Goal: Information Seeking & Learning: Learn about a topic

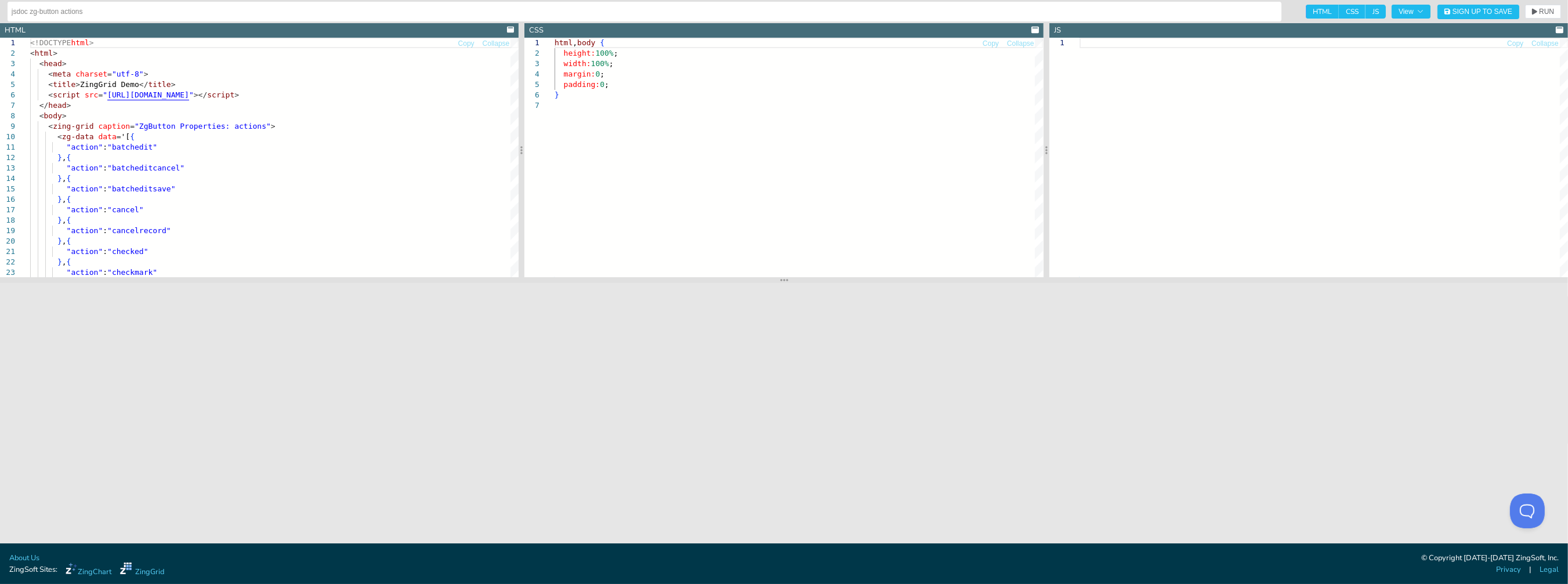
drag, startPoint x: 873, startPoint y: 15, endPoint x: 871, endPoint y: 7, distance: 8.2
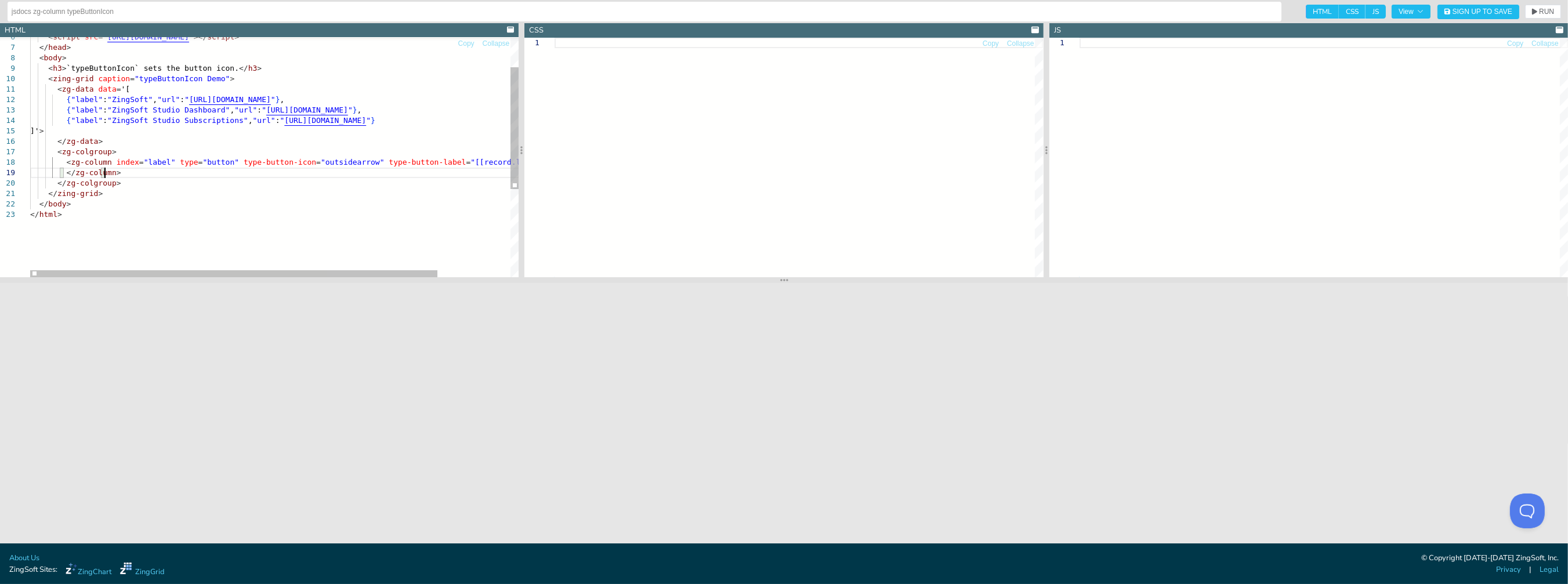
click at [137, 168] on div "{ "label" : "ZingSoft" , "url" : " https://www.zingsoft.com " } , { "label" : "…" at bounding box center [318, 214] width 576 height 470
type textarea "</zing-grid> </body> </html>"
click at [153, 200] on div "{ "label" : "ZingSoft" , "url" : " https://www.zingsoft.com " } , { "label" : "…" at bounding box center [318, 214] width 576 height 470
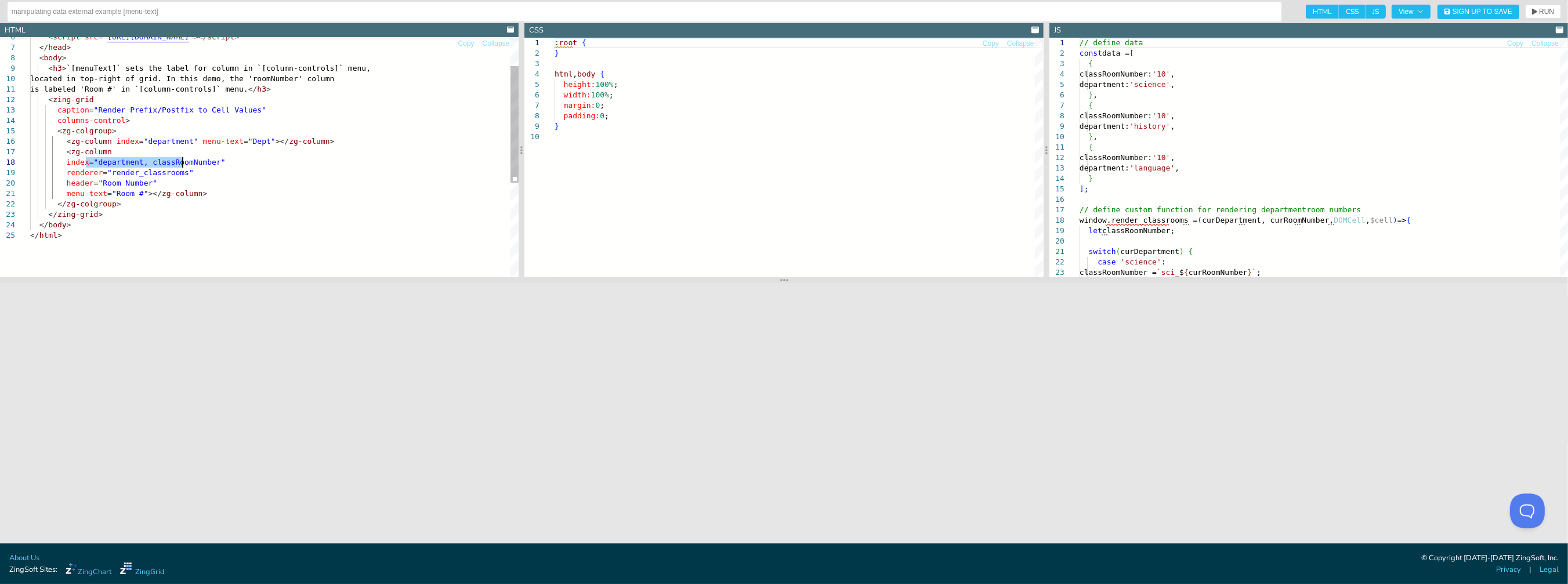
drag, startPoint x: 85, startPoint y: 161, endPoint x: 183, endPoint y: 161, distance: 98.0
click at [183, 161] on div "< h3 > `[menuText]` sets the label for column in `[column -controls]` menu, loc…" at bounding box center [274, 225] width 489 height 491
click at [144, 178] on div "< h3 > `[menuText]` sets the label for column in `[column -controls]` menu, loc…" at bounding box center [274, 225] width 489 height 491
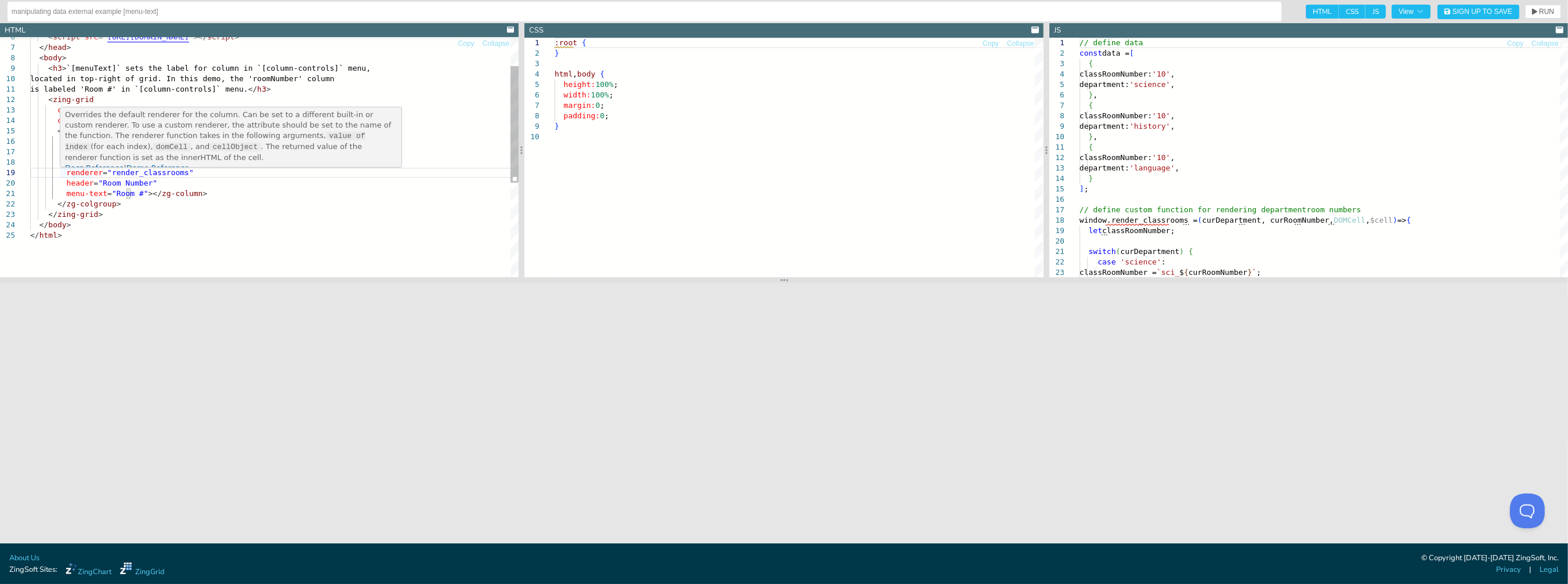
click at [91, 176] on div "< h3 > `[menuText]` sets the label for column in `[column -controls]` menu, loc…" at bounding box center [274, 225] width 489 height 491
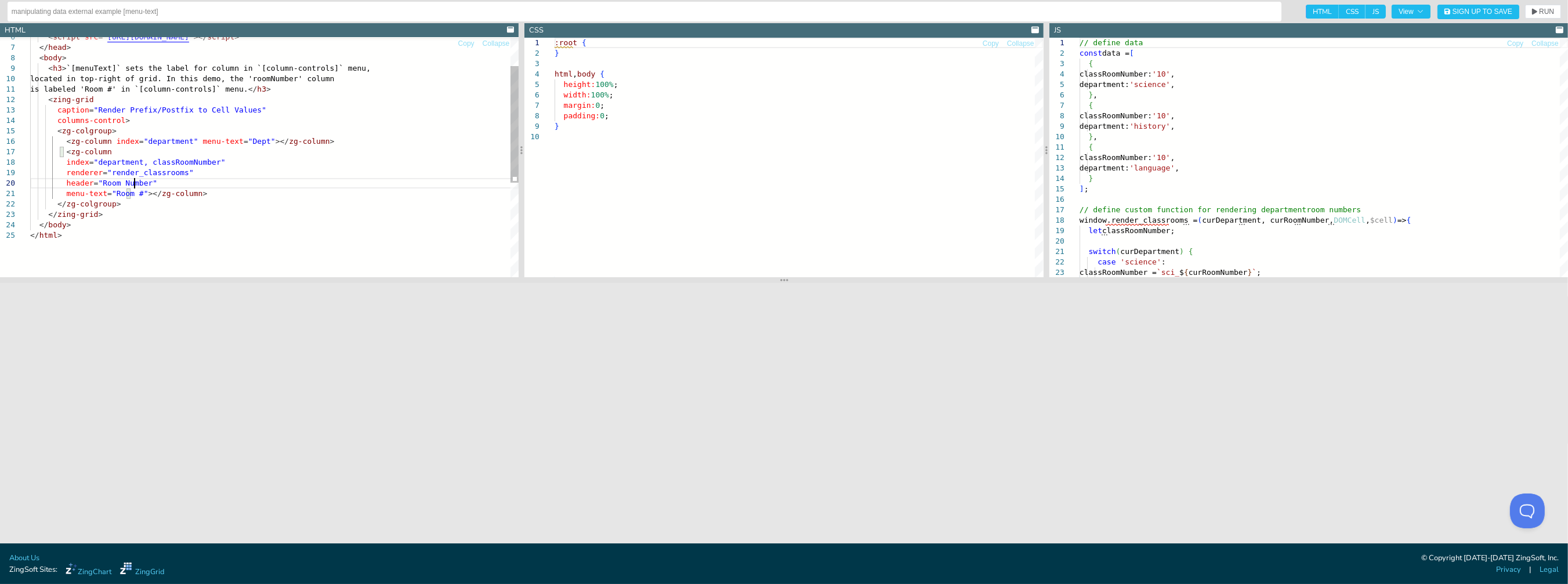
click at [150, 179] on div "< h3 > `[menuText]` sets the label for column in `[column -controls]` menu, loc…" at bounding box center [274, 225] width 489 height 491
click at [175, 195] on div "< h3 > `[menuText]` sets the label for column in `[column -controls]` menu, loc…" at bounding box center [274, 225] width 489 height 491
type textarea "is labeled 'Room #' in `[column-controls]` menu.</h3> <zing-grid caption="Rende…"
drag, startPoint x: 100, startPoint y: 173, endPoint x: 134, endPoint y: 172, distance: 34.0
click at [134, 172] on div "< h3 > `[menuText]` sets the label for column in `[column -controls]` menu, loc…" at bounding box center [274, 225] width 489 height 491
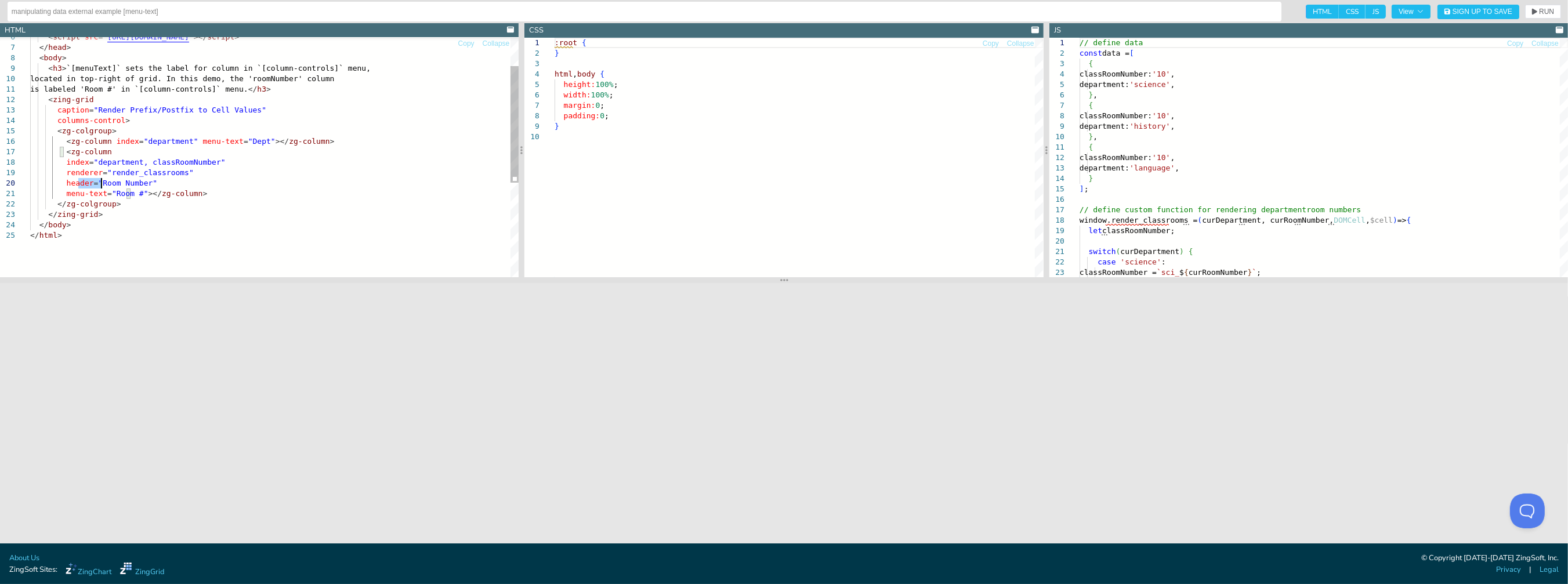
drag, startPoint x: 79, startPoint y: 185, endPoint x: 105, endPoint y: 185, distance: 26.0
click at [105, 185] on div "< h3 > `[menuText]` sets the label for column in `[column -controls]` menu, loc…" at bounding box center [274, 225] width 489 height 491
drag, startPoint x: 101, startPoint y: 175, endPoint x: 144, endPoint y: 172, distance: 43.1
click at [144, 172] on div "< h3 > `[menuText]` sets the label for column in `[column -controls]` menu, loc…" at bounding box center [274, 225] width 489 height 491
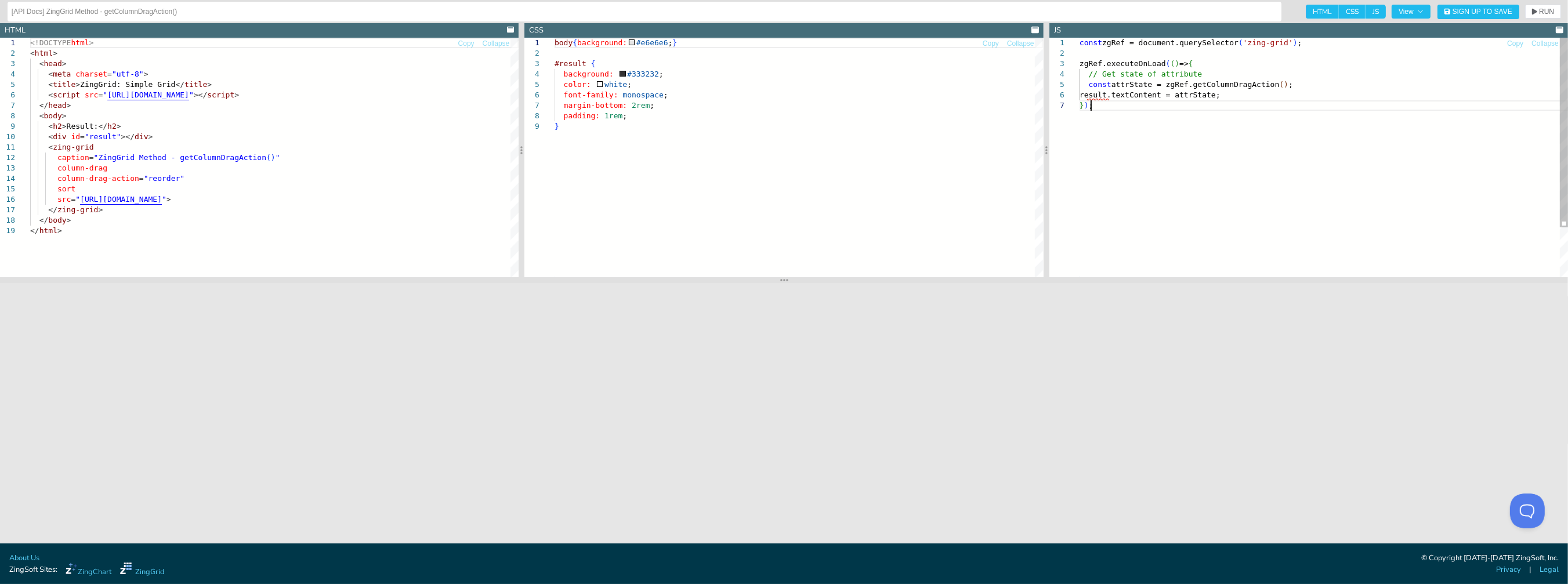
drag, startPoint x: 1163, startPoint y: 114, endPoint x: 1151, endPoint y: 124, distance: 15.6
click at [1162, 115] on div "const zgRef = document.querySelector ( 'zing-grid' ) ; zgRef.executeOnLoad ( ( …" at bounding box center [1324, 189] width 489 height 302
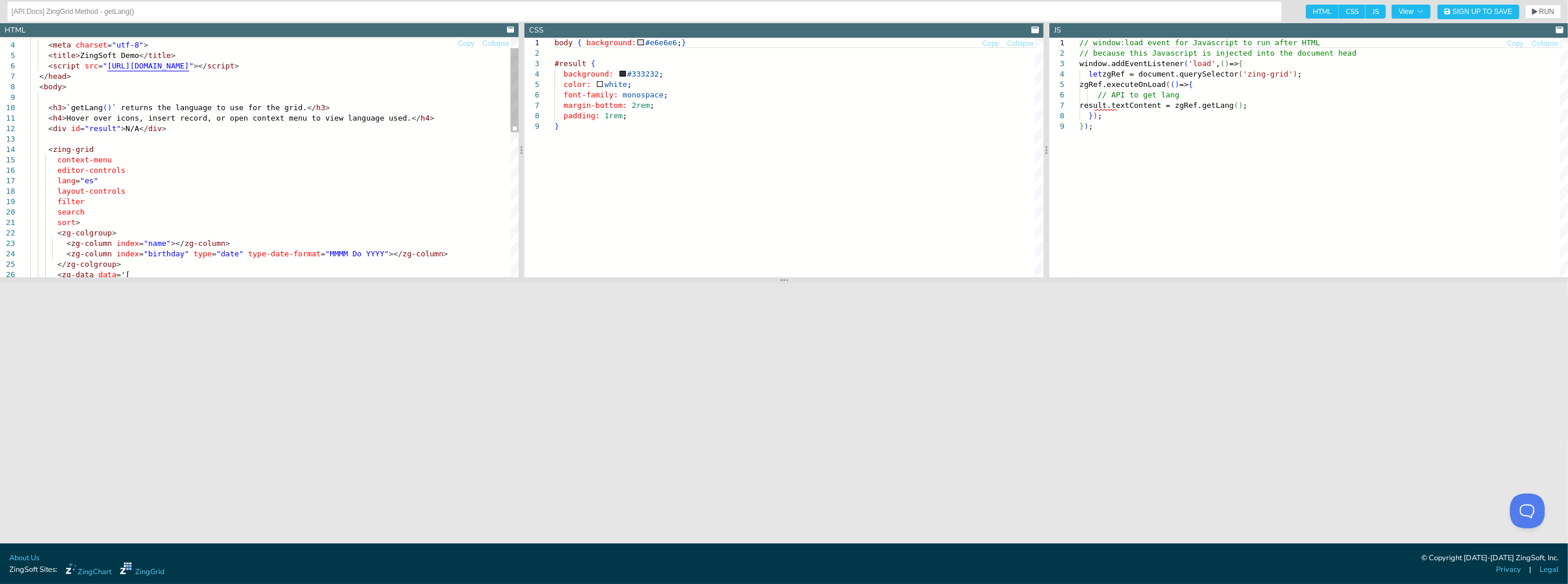
type textarea "<h4>Hover over icons, insert record, or open context menu to view language used…"
drag, startPoint x: 85, startPoint y: 179, endPoint x: 50, endPoint y: 185, distance: 35.5
click at [50, 185] on div "< zg-column index = "name" ></ zg-column > search sort > < zg-colgroup > lang =…" at bounding box center [274, 348] width 489 height 678
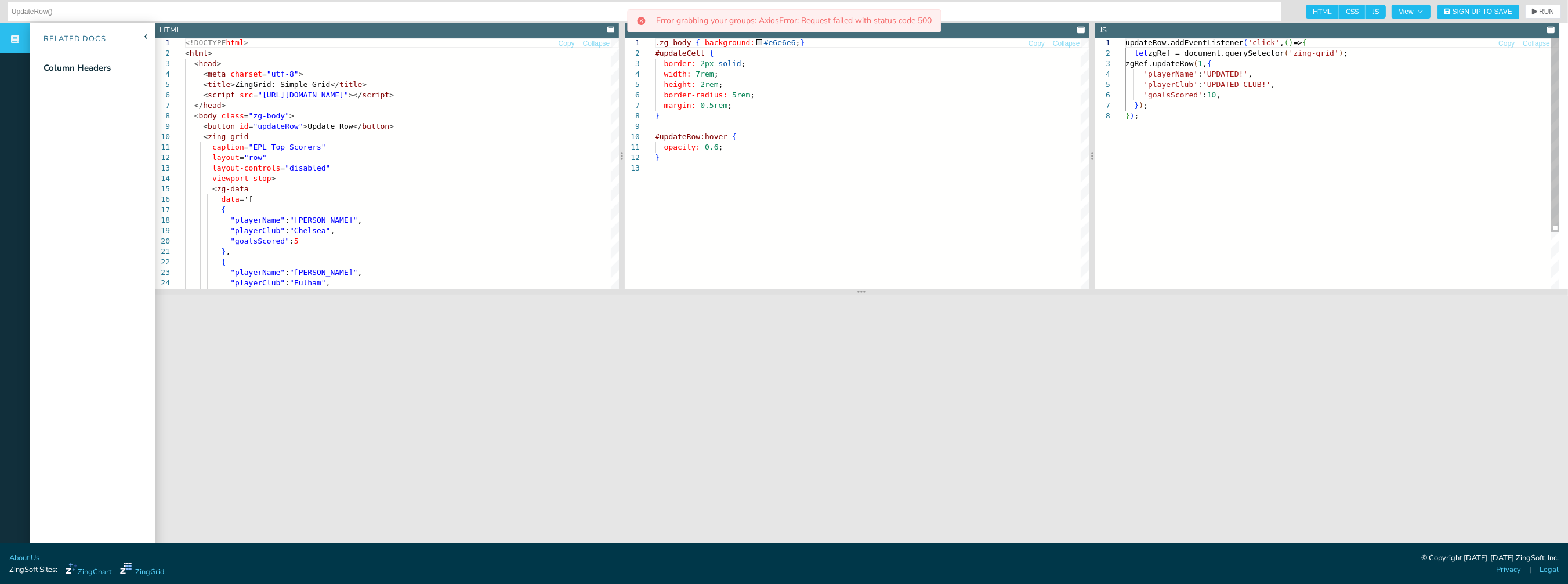
click at [1248, 139] on div "updateRow.addEventListener ( 'click' , ( ) => { let zgRef = document.querySelec…" at bounding box center [1342, 200] width 434 height 324
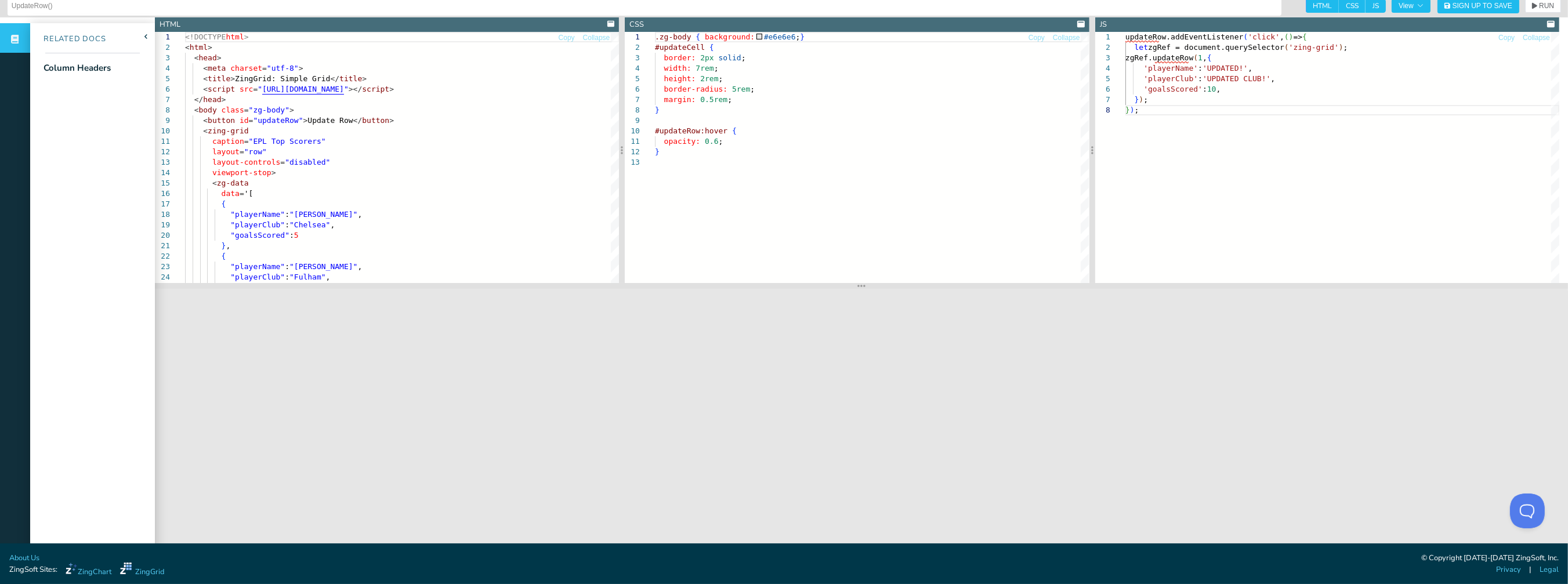
scroll to position [12, 0]
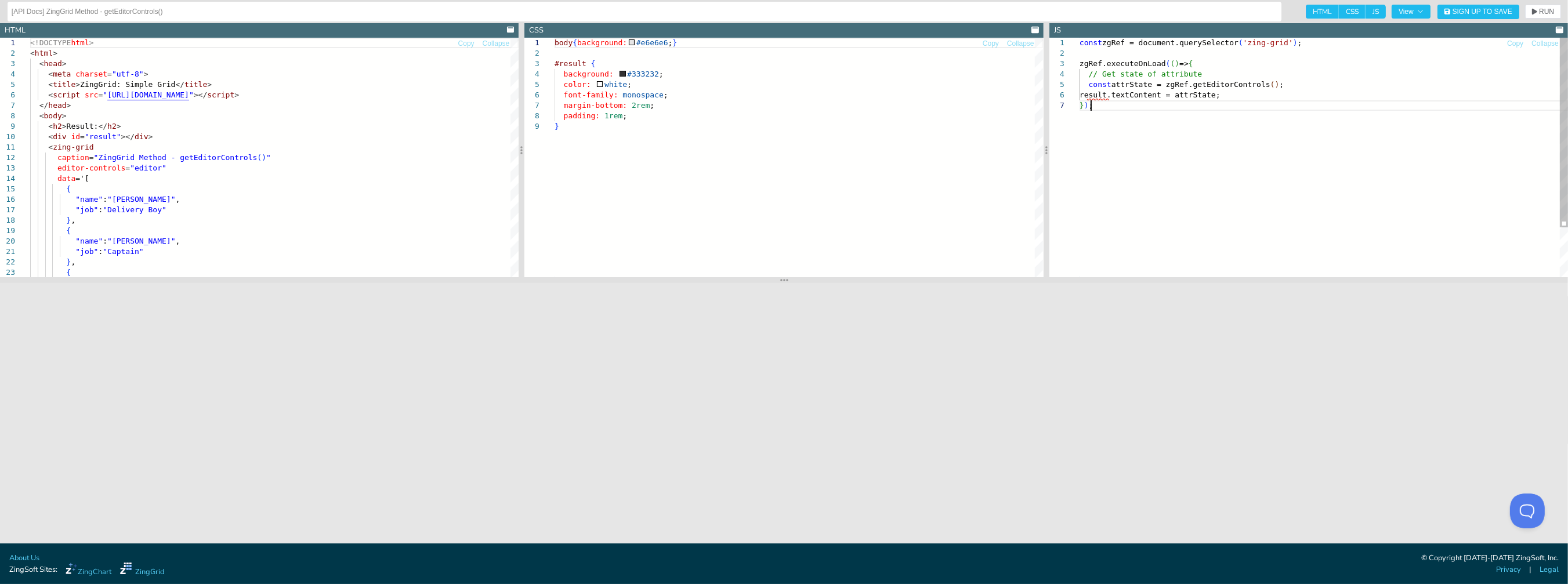
scroll to position [0, 10]
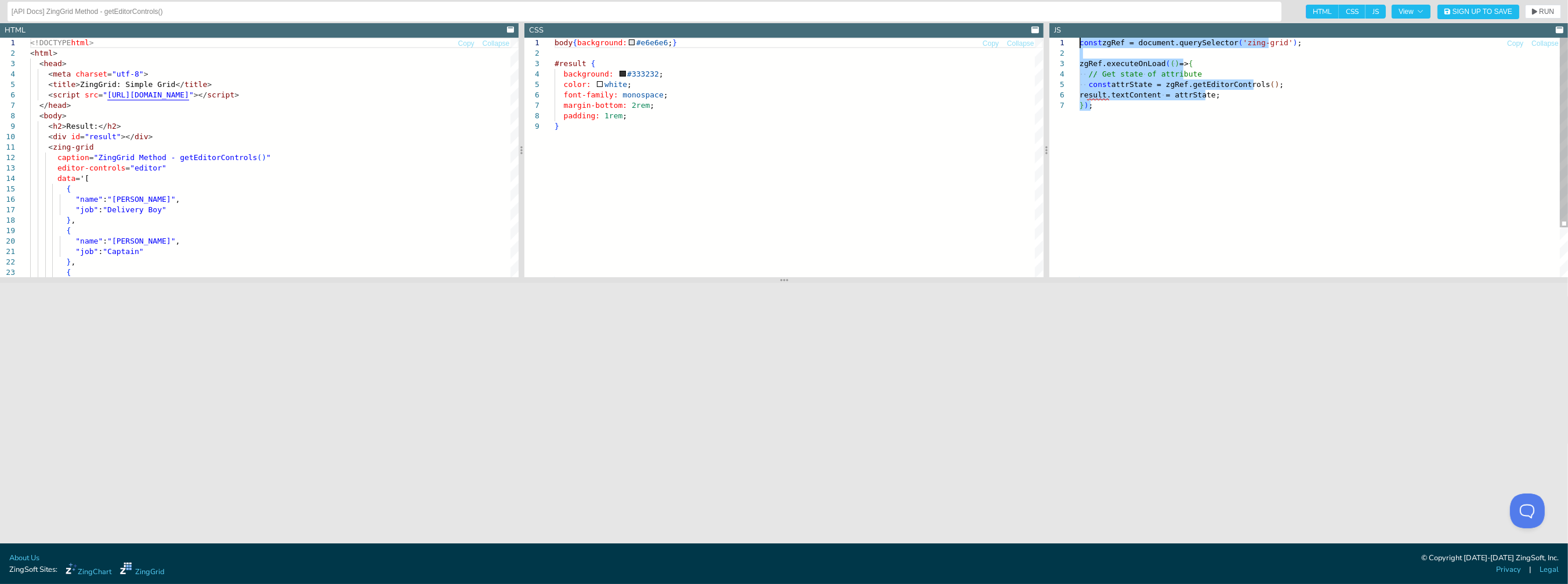
drag, startPoint x: 1123, startPoint y: 105, endPoint x: 1069, endPoint y: 41, distance: 83.7
click at [1079, 41] on div "const zgRef = document.querySelector ( 'zing-grid' ) ; zgRef.executeOnLoad ( ( …" at bounding box center [1324, 189] width 489 height 302
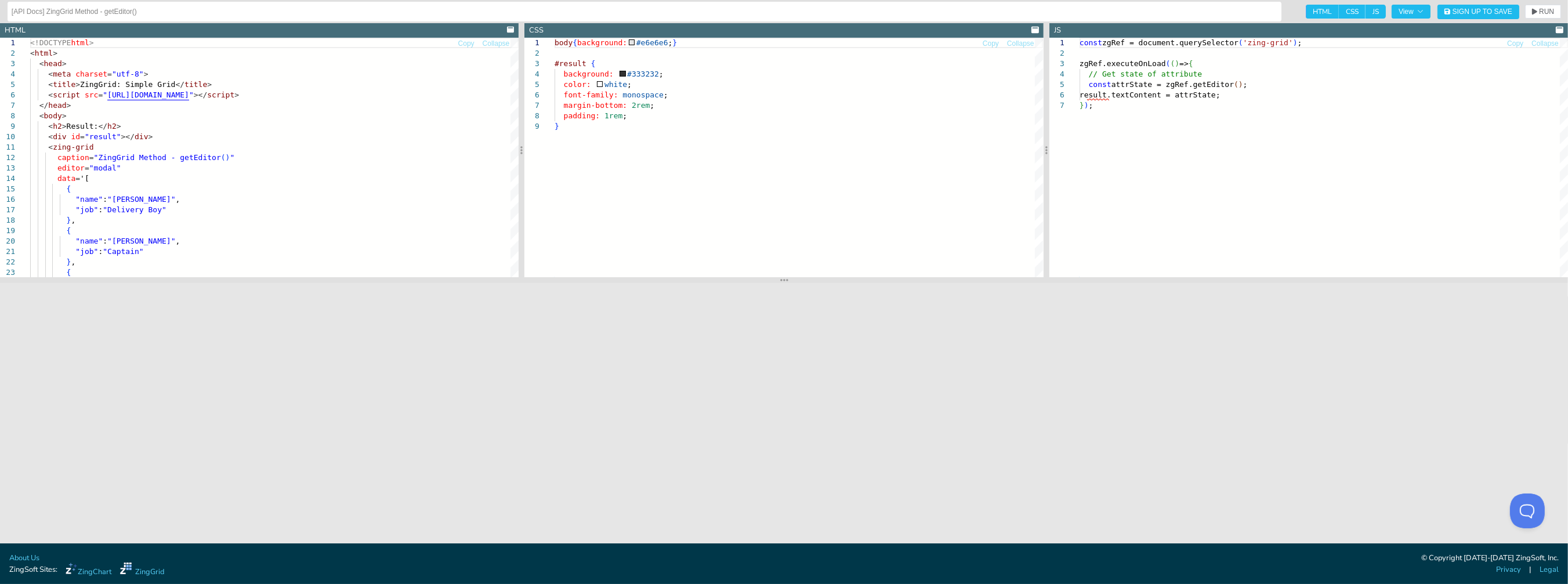
click at [574, 163] on div "body { background: #e6e6e6 ; } #result { background: #333232 ; color: white ; f…" at bounding box center [799, 199] width 489 height 323
click at [572, 164] on div "body { background: #e6e6e6 ; } #result { background: #333232 ; color: white ; f…" at bounding box center [799, 199] width 489 height 323
click at [198, 175] on div "<!DOCTYPE html > < html > < head > < meta charset = "utf-8" > < title > ZingGri…" at bounding box center [274, 376] width 489 height 678
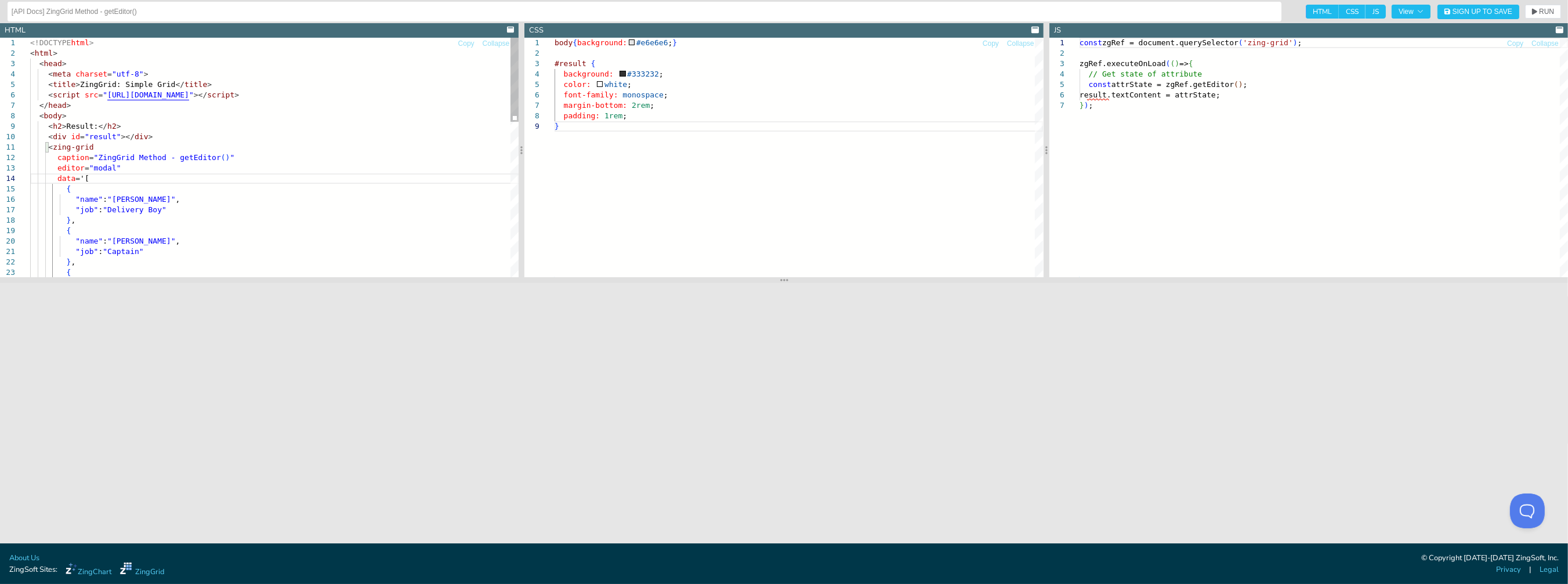
type textarea "<!DOCTYPE html> <html> <head> <meta charset="utf-8"> <title>ZingGrid: Simple Gr…"
click at [95, 124] on div "<!DOCTYPE html > < html > < head > < meta charset = "utf-8" > < title > ZingGri…" at bounding box center [274, 376] width 489 height 678
drag, startPoint x: 131, startPoint y: 134, endPoint x: 46, endPoint y: 136, distance: 85.0
click at [46, 136] on div "<!DOCTYPE html > < html > < head > < meta charset = "utf-8" > < title > ZingGri…" at bounding box center [274, 376] width 489 height 678
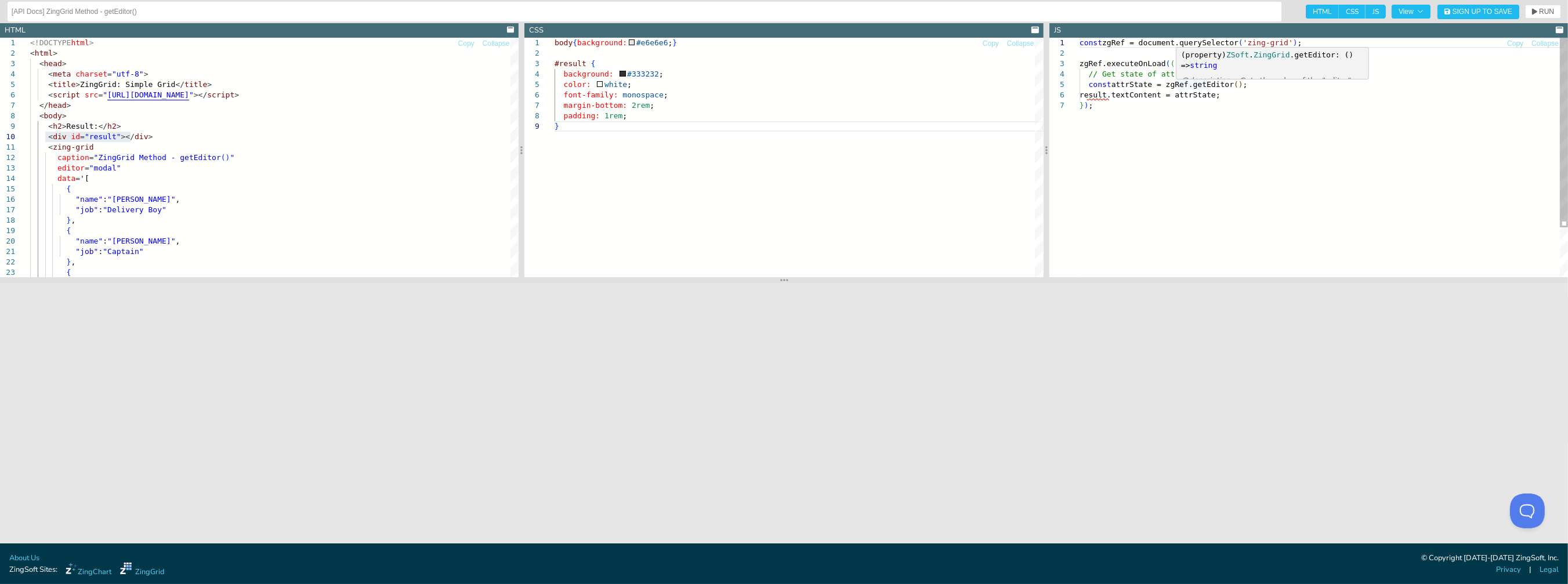
click at [1196, 86] on div "const zgRef = document.querySelector ( 'zing-grid' ) ; zgRef.executeOnLoad ( ( …" at bounding box center [1324, 189] width 489 height 302
click at [1196, 88] on div "const zgRef = document.querySelector ( 'zing-grid' ) ; zgRef.executeOnLoad ( ( …" at bounding box center [1324, 189] width 489 height 302
click at [1113, 63] on div "const zgRef = document.querySelector ( 'zing-grid' ) ; zgRef.executeOnLoad ( ( …" at bounding box center [1324, 189] width 489 height 302
click at [1159, 62] on div "const zgRef = document.querySelector ( 'zing-grid' ) ; zgRef.executeOnLoad ( ( …" at bounding box center [1324, 189] width 489 height 302
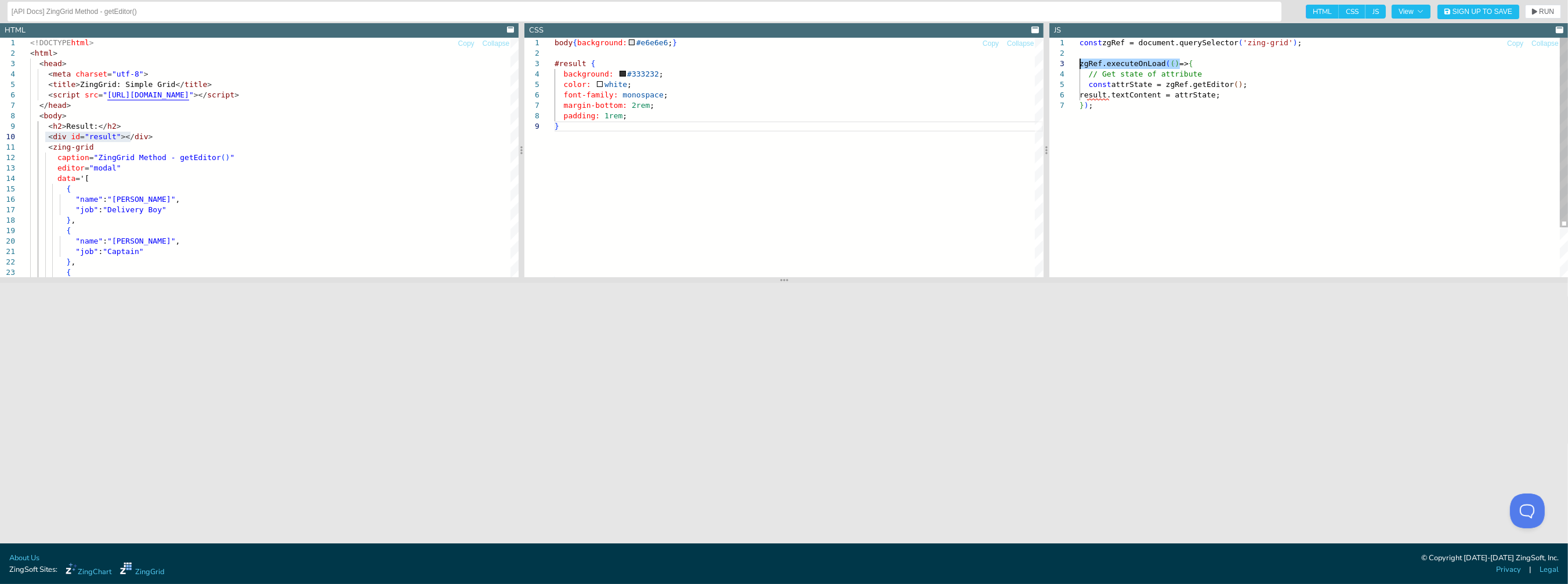
drag, startPoint x: 1185, startPoint y: 59, endPoint x: 1074, endPoint y: 67, distance: 111.3
click at [1079, 67] on div "const zgRef = document.querySelector ( 'zing-grid' ) ; zgRef.executeOnLoad ( ( …" at bounding box center [1324, 189] width 489 height 302
drag, startPoint x: 1122, startPoint y: 120, endPoint x: 1058, endPoint y: 64, distance: 85.0
click at [1079, 64] on div "const zgRef = document.querySelector ( 'zing-grid' ) ; zgRef.executeOnLoad ( ( …" at bounding box center [1324, 189] width 489 height 302
click at [1088, 162] on div "const zgRef = document.querySelector ( 'zing-grid' ) ; zgRef.executeOnLoad ( ( …" at bounding box center [1324, 189] width 489 height 302
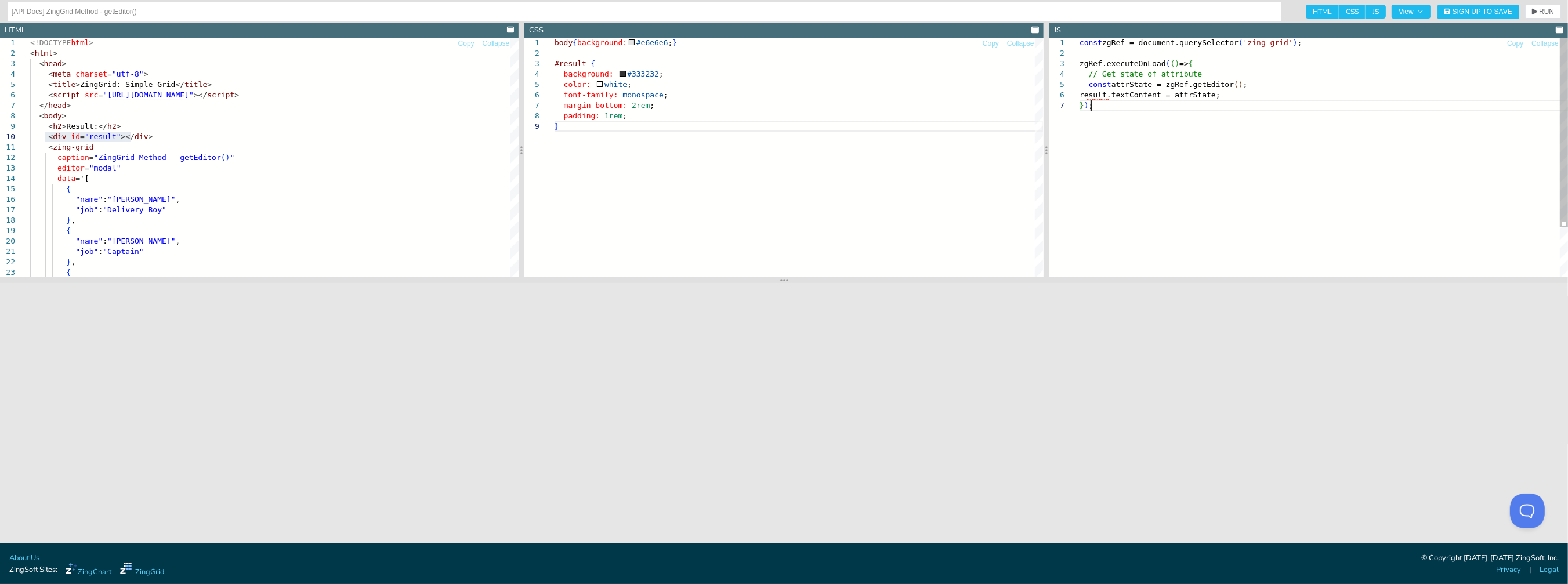
click at [1167, 200] on div "const zgRef = document.querySelector ( 'zing-grid' ) ; zgRef.executeOnLoad ( ( …" at bounding box center [1324, 189] width 489 height 302
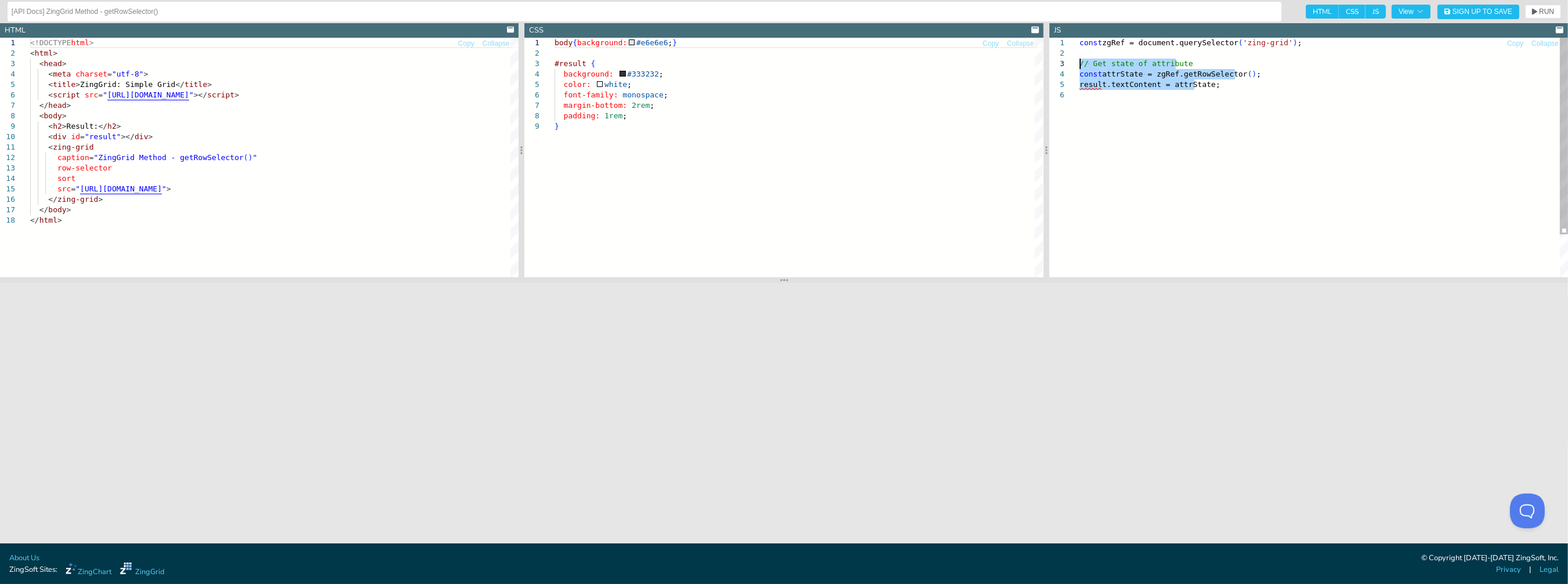
drag, startPoint x: 1205, startPoint y: 88, endPoint x: 1077, endPoint y: 66, distance: 129.9
click at [1079, 66] on div "const zgRef = document.querySelector ( 'zing-grid' ) ; // Get state of attribut…" at bounding box center [1324, 183] width 489 height 292
type textarea "<zing-grid caption="ZingGrid Method - getRowSelector()" row-selector sort src="…"
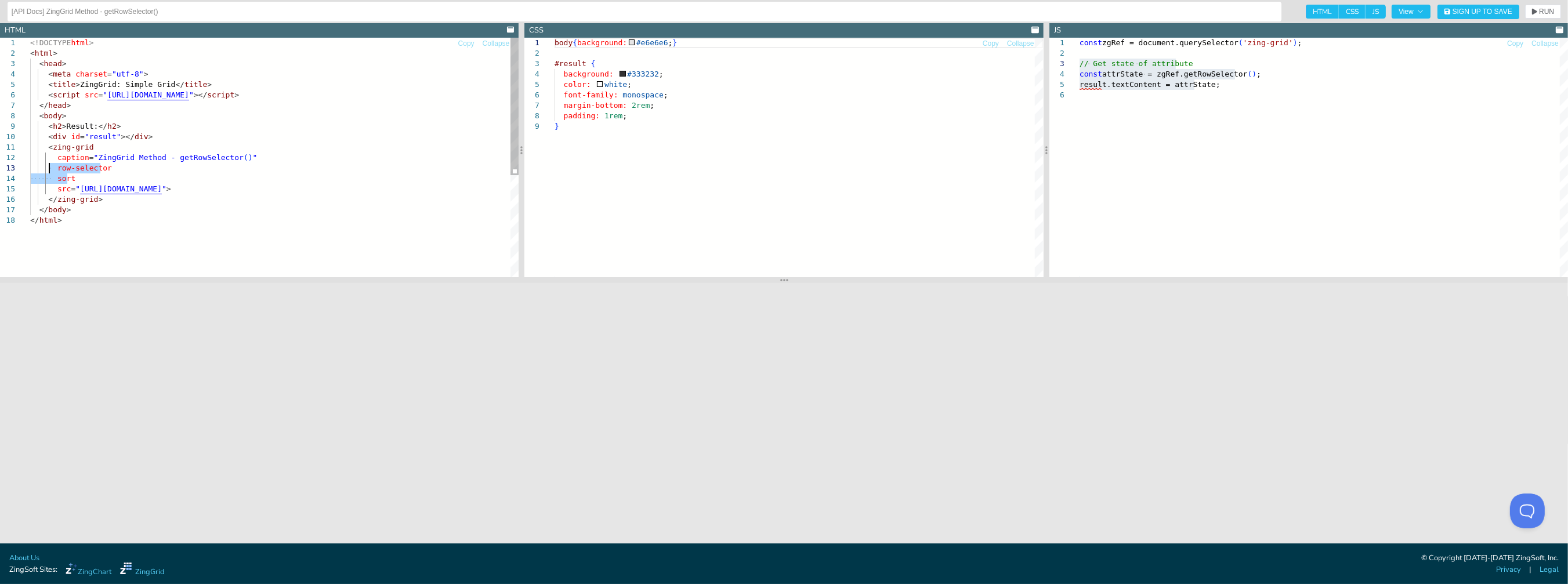
drag, startPoint x: 86, startPoint y: 178, endPoint x: 48, endPoint y: 170, distance: 38.8
click at [48, 170] on div "<!DOCTYPE html > < html > < head > < meta charset = "utf-8" > < title > ZingGri…" at bounding box center [274, 246] width 489 height 417
click at [57, 168] on div "<!DOCTYPE html > < html > < head > < meta charset = "utf-8" > < title > ZingGri…" at bounding box center [274, 246] width 489 height 417
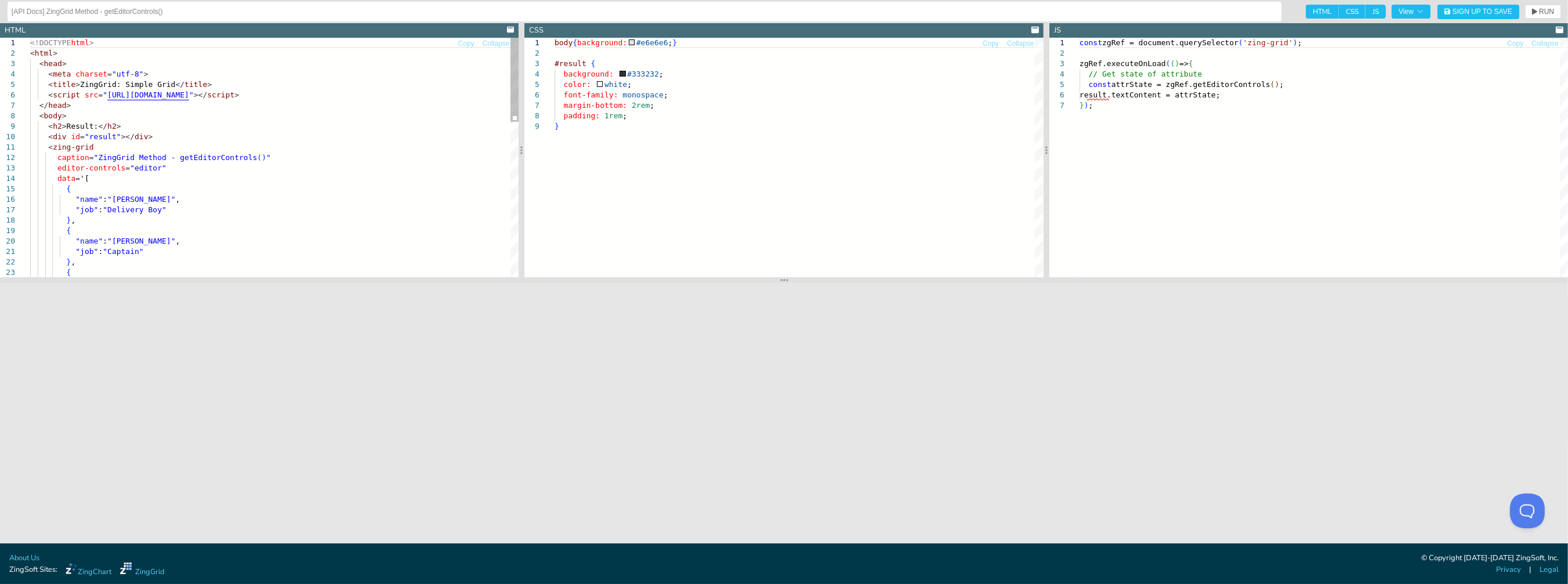
type textarea "<zing-grid caption="ZingGrid Method - getEditorControls()" editor-controls="edi…"
click at [372, 162] on div ""name" : "[PERSON_NAME]" , "job" : "Captain" } , { "job" : "Delivery Boy" } , {…" at bounding box center [274, 376] width 489 height 678
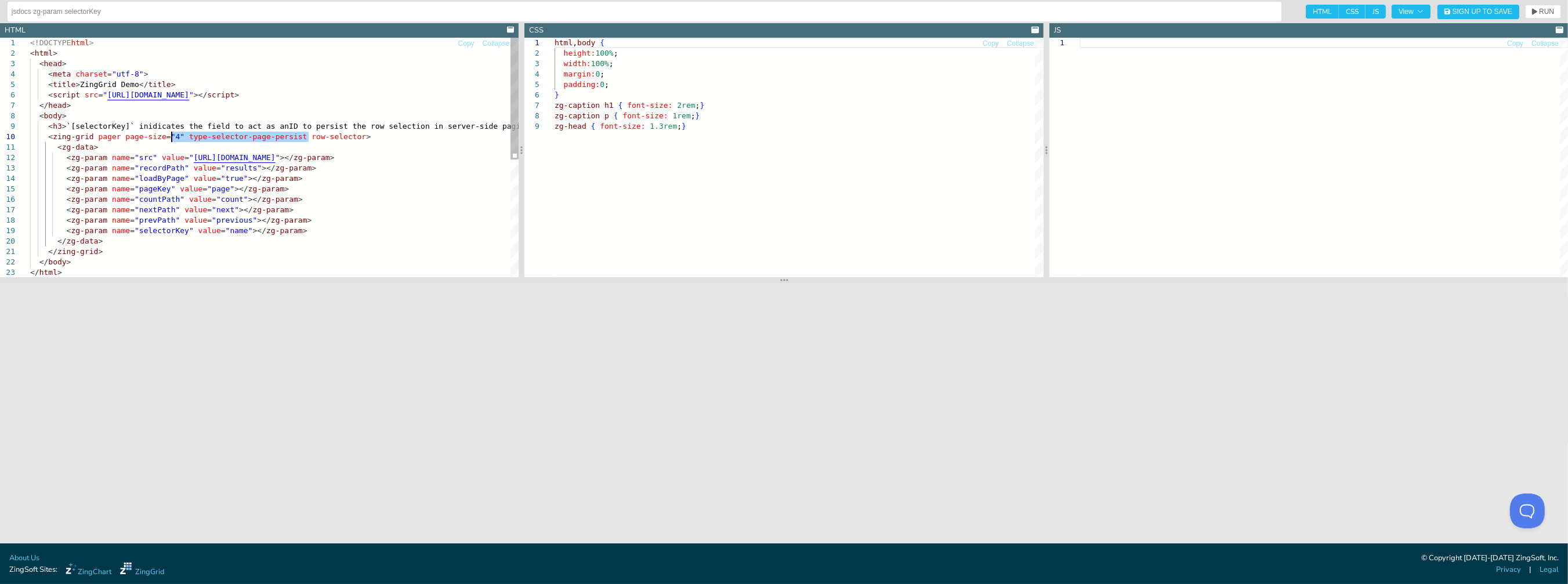
drag, startPoint x: 316, startPoint y: 136, endPoint x: 171, endPoint y: 138, distance: 145.0
click at [171, 138] on div "< script src = " https://cdn.zinggrid.com/dev/zinggrid-dev.min.js " ></ script …" at bounding box center [274, 272] width 489 height 470
click at [356, 153] on div "< script src = " https://cdn.zinggrid.com/dev/zinggrid-dev.min.js " ></ script …" at bounding box center [274, 272] width 489 height 470
click at [355, 224] on div "< script src = " https://cdn.zinggrid.com/dev/zinggrid-dev.min.js " ></ script …" at bounding box center [274, 272] width 489 height 470
type textarea "-param name="src" value="https://swapi.py4e.com/api/people/"></zg-param> <zg-pa…"
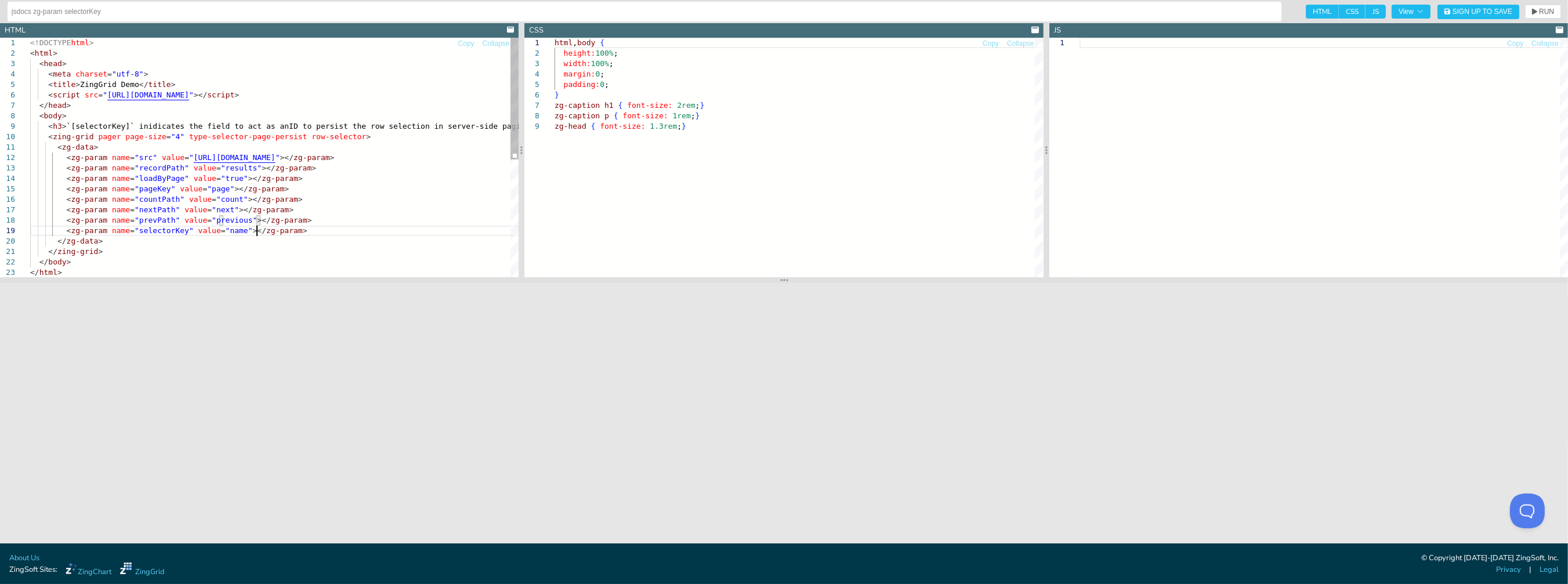
click at [293, 227] on div "< script src = " https://cdn.zinggrid.com/dev/zinggrid-dev.min.js " ></ script …" at bounding box center [274, 272] width 489 height 470
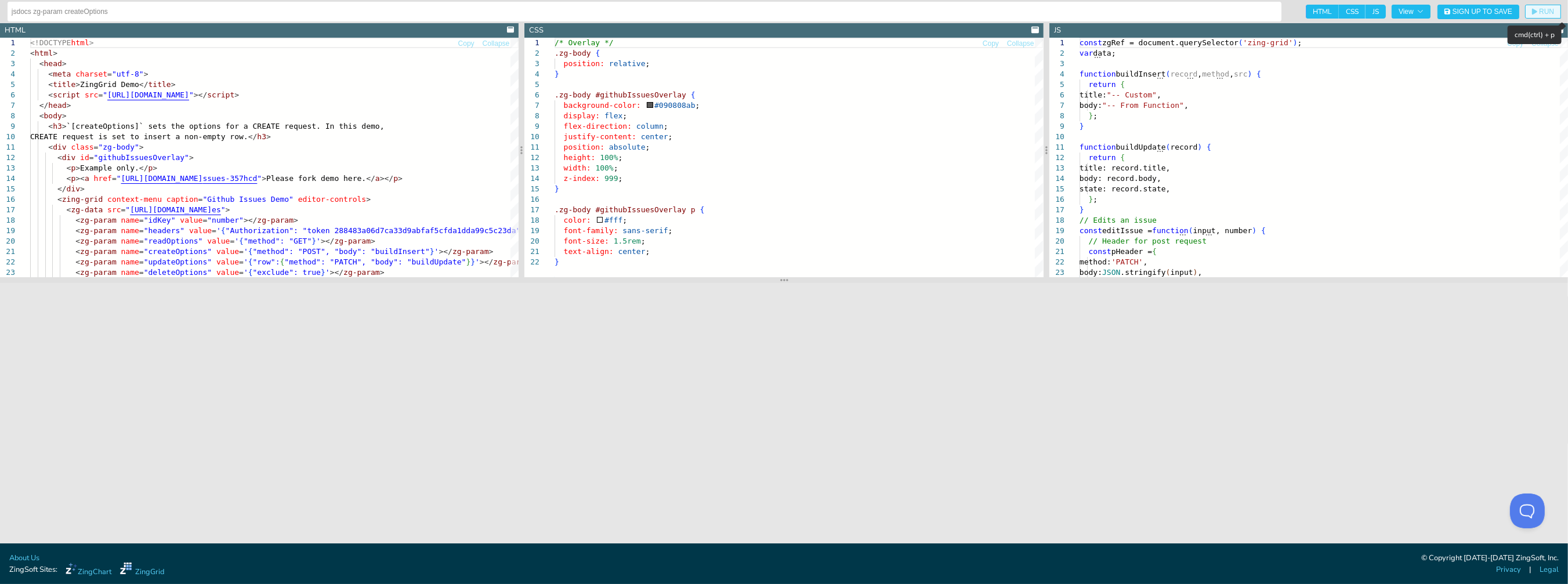
click at [1541, 9] on span "RUN" at bounding box center [1546, 12] width 15 height 7
click at [1540, 13] on span "RUN" at bounding box center [1546, 12] width 15 height 7
click at [460, 103] on div "< zg-data src = " [URL][DOMAIN_NAME] es " > < zg-param name = "idKey" value = "…" at bounding box center [274, 345] width 489 height 616
click at [464, 44] on span "Copy" at bounding box center [467, 44] width 16 height 7
type textarea "<!DOCTYPE html> <html> <head> <meta charset="utf-8"> <title>ZingGrid Demo</titl…"
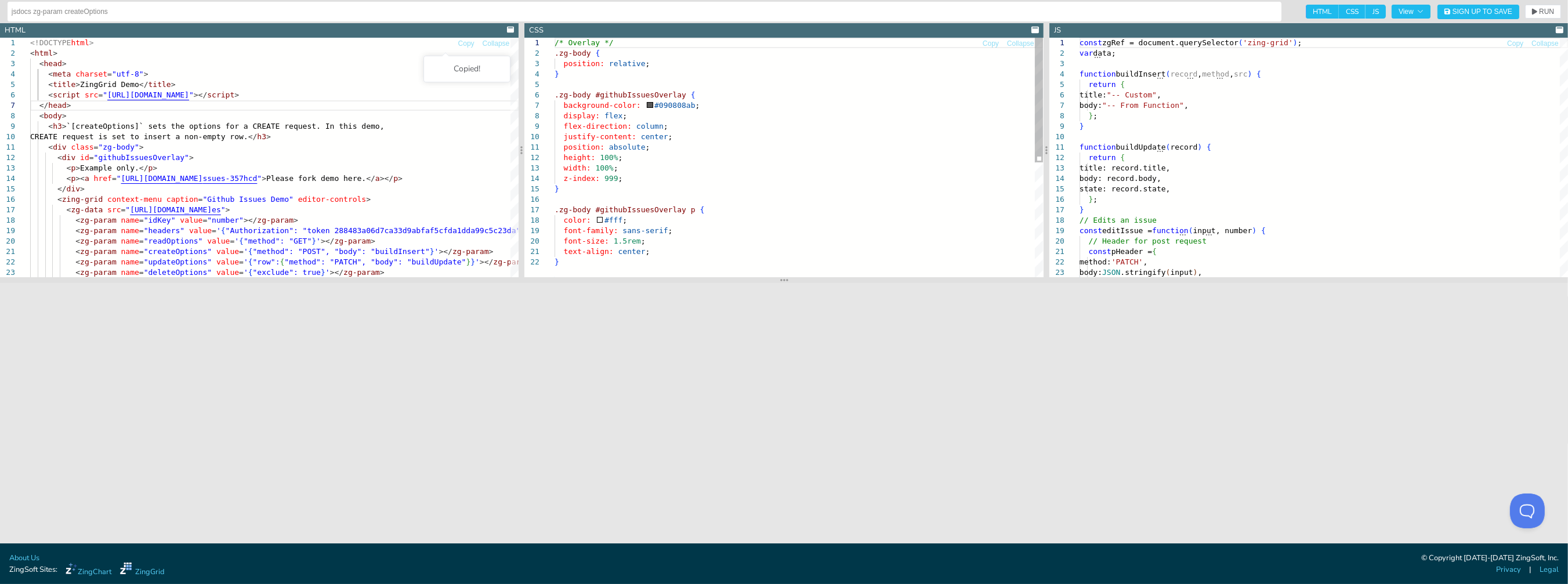
click at [728, 202] on div "/* Overlay */ .zg-body { position: relative ; } .zg-body #githubIssuesOverlay {…" at bounding box center [799, 266] width 489 height 459
type textarea "/* Overlay */ .zg-body { position: relative; } .zg-body #githubIssuesOverlay { …"
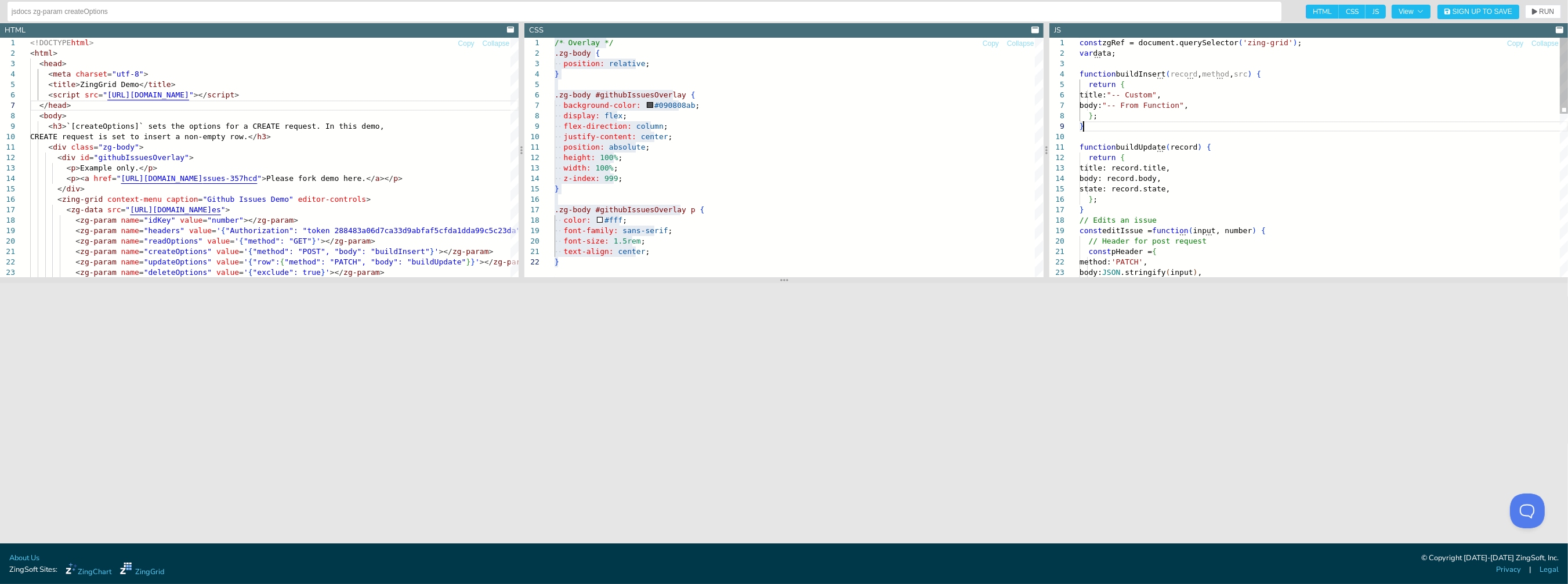
click at [1261, 122] on div "const zgRef = document.querySelector ( 'zing-grid' ) ; var data; function build…" at bounding box center [1324, 413] width 489 height 752
click at [1515, 44] on span "Copy" at bounding box center [1515, 44] width 16 height 7
type textarea "const zgRef = document.querySelector('zing-grid'); var data; function buildInse…"
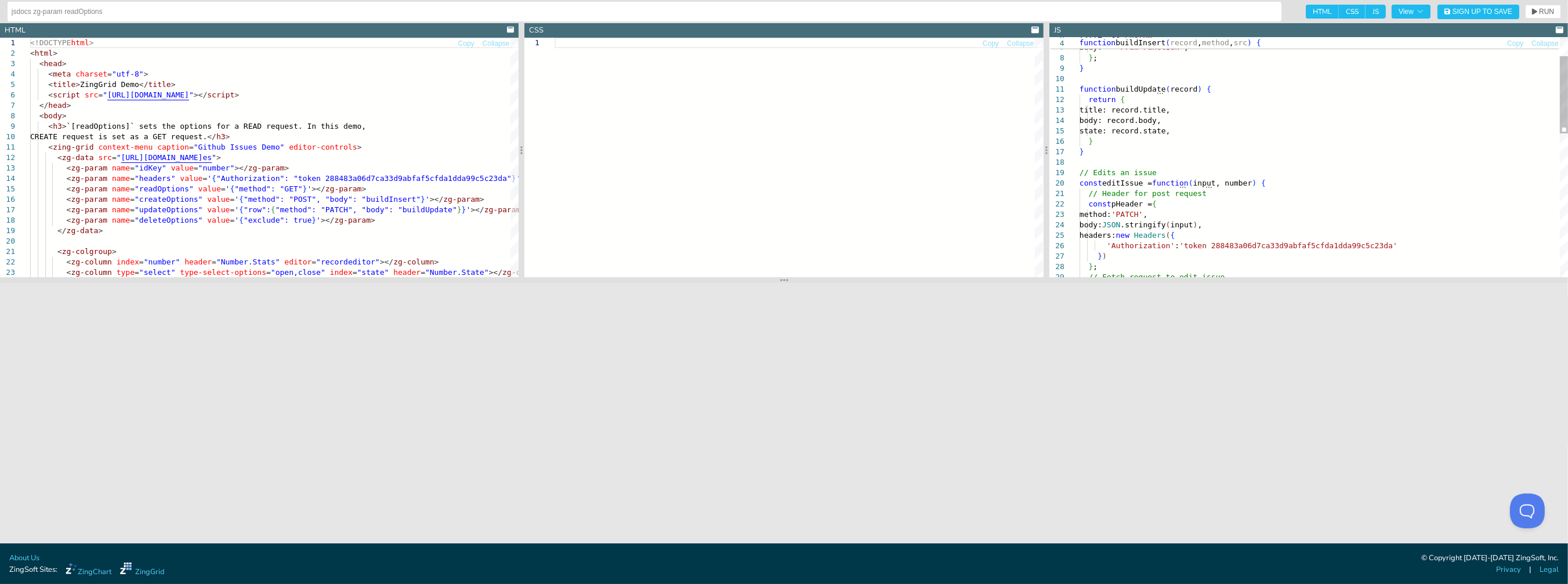
type textarea "// Header for post request const pHeader = { method: 'PATCH', body: JSON.string…"
click at [1193, 199] on div "method: 'PATCH' , } // Edits an issue const editIssue = function ( input, numbe…" at bounding box center [1324, 351] width 489 height 741
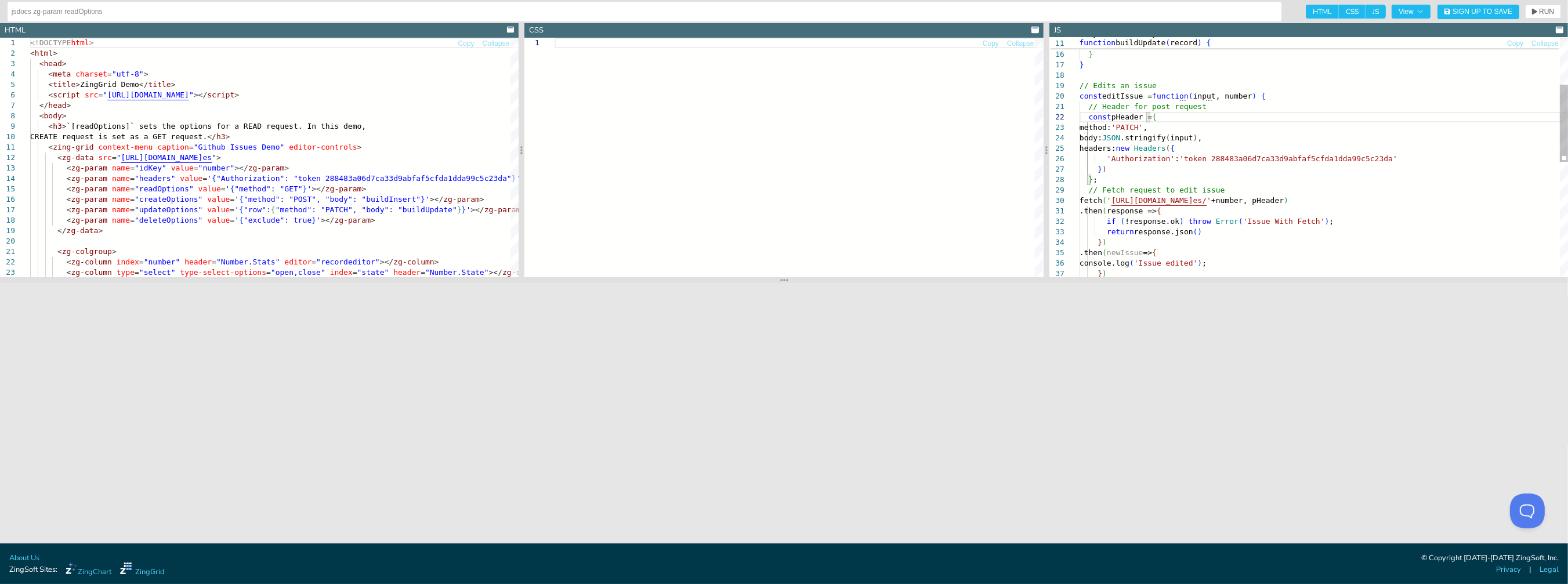
click at [1172, 162] on div "} ) .then ( newIssue => { console.log ( 'Issue edited' ) ; } ) .then ( response…" at bounding box center [1324, 264] width 489 height 741
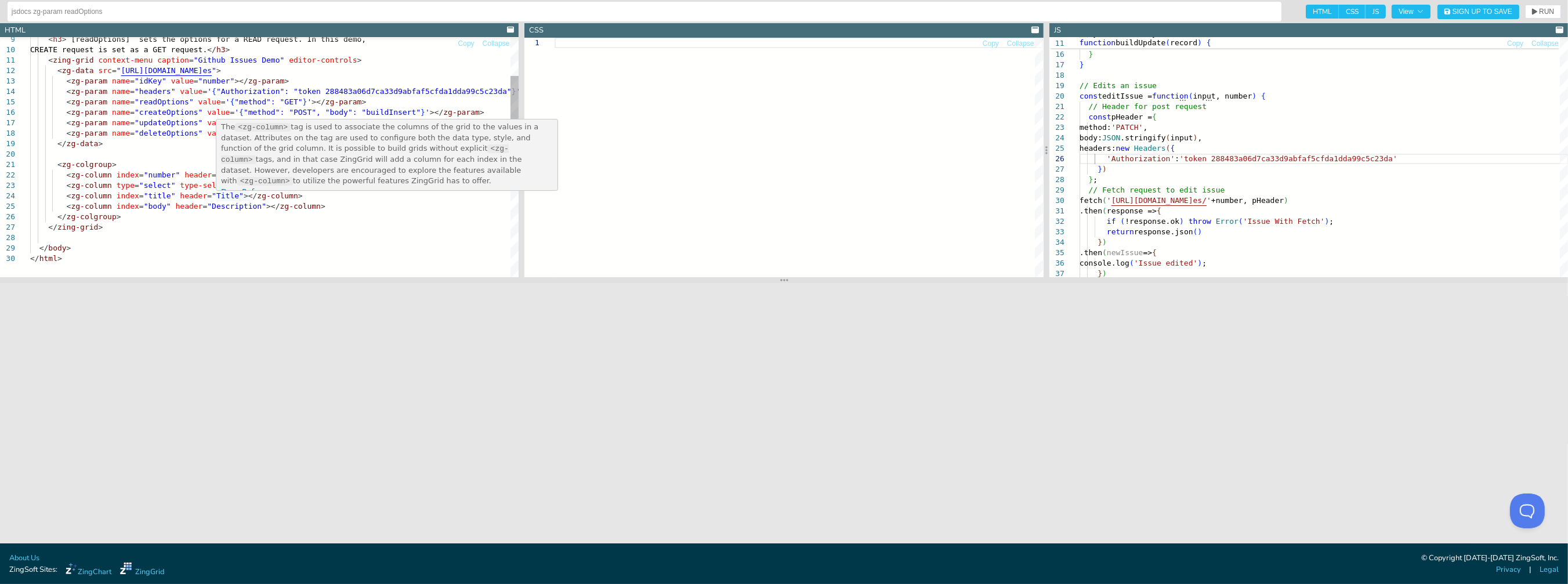
click at [192, 217] on div "< h3 > `[readOptions]` sets the options for a READ reques t. In this demo, CREA…" at bounding box center [274, 222] width 489 height 543
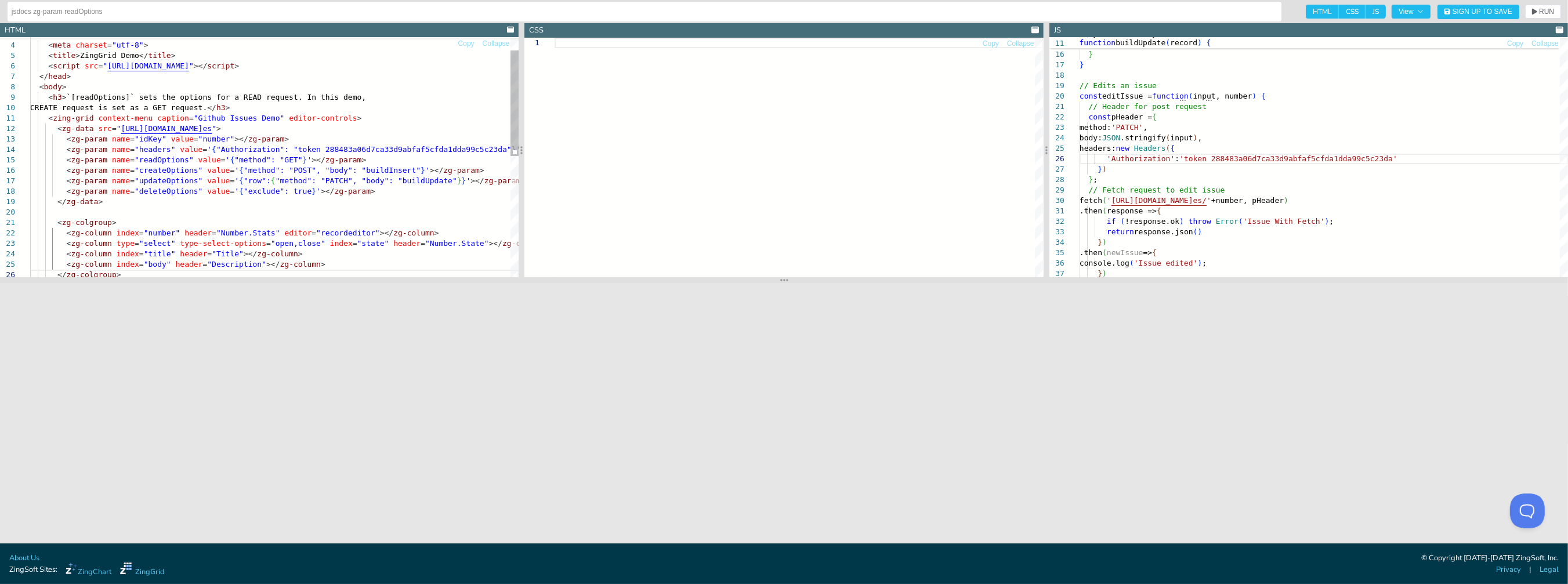
scroll to position [0, 73]
click at [317, 216] on div "< h3 > `[readOptions]` sets the options for a READ reques t. In this demo, CREA…" at bounding box center [274, 280] width 489 height 543
type textarea "<zg-param name="headers" value='{"Authorization": "token 288483a06d7ca33d9abfaf…"
click at [329, 198] on div "< h3 > `[readOptions]` sets the options for a READ reques t. In this demo, CREA…" at bounding box center [274, 280] width 489 height 543
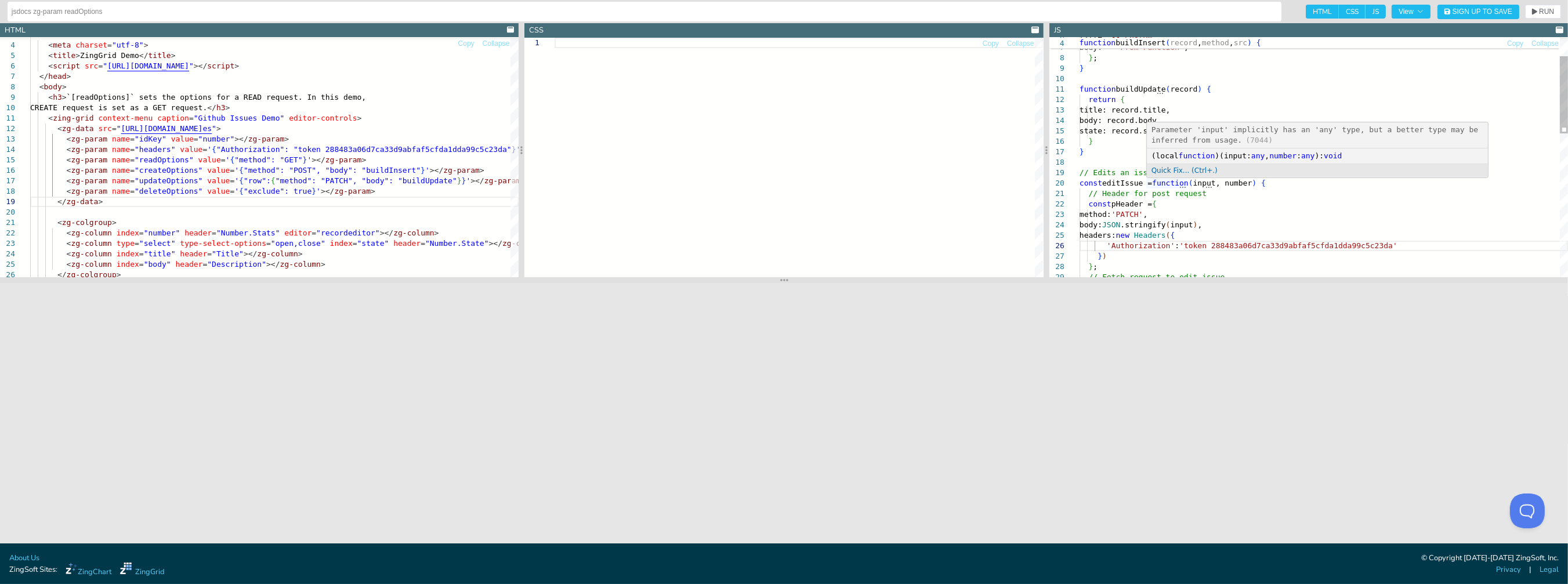
click at [1208, 201] on div "method: 'PATCH' , const editIssue = function ( input, number ) { // Header for …" at bounding box center [1324, 351] width 489 height 741
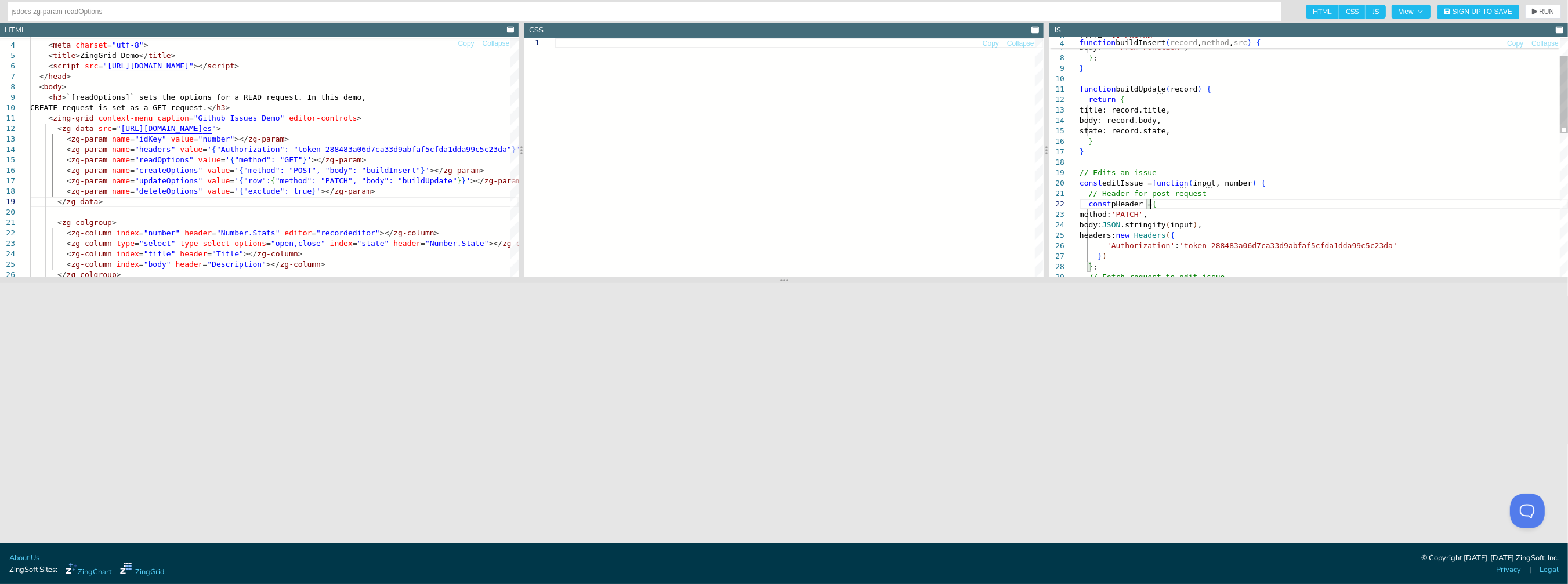
scroll to position [0, 92]
click at [1208, 195] on div "method: 'PATCH' , const editIssue = function ( input, number ) { // Header for …" at bounding box center [1324, 351] width 489 height 741
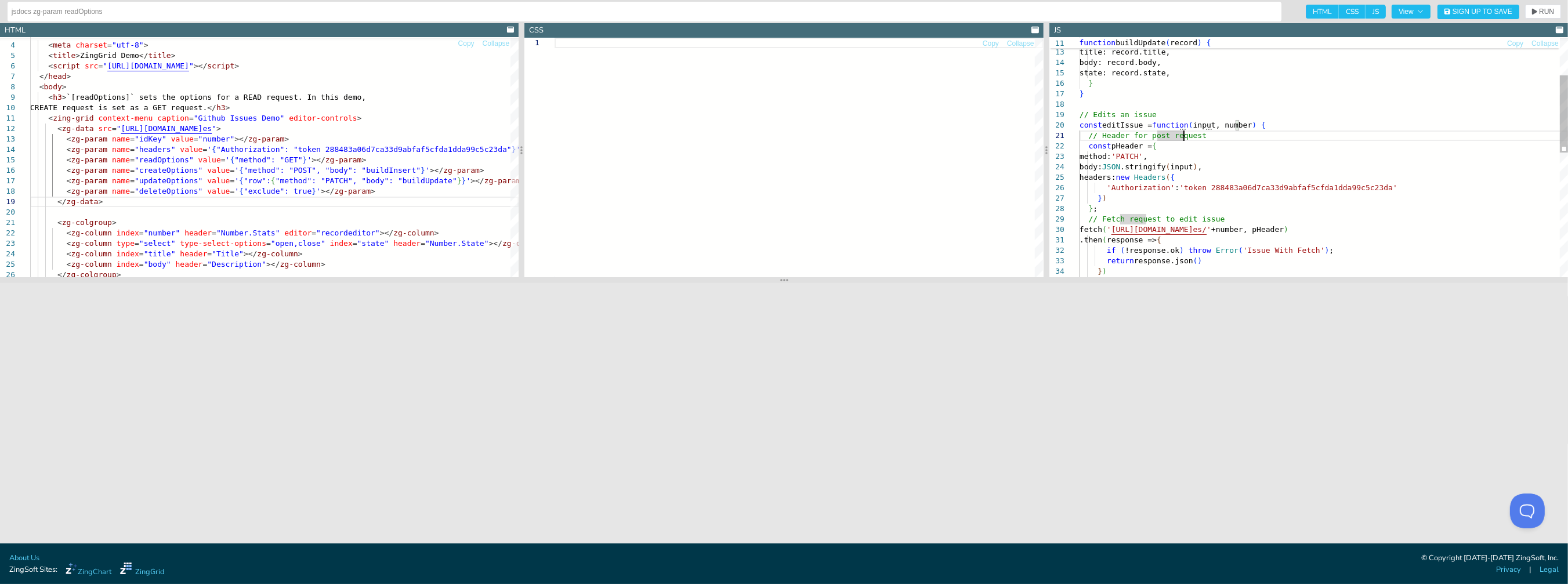
click at [1191, 124] on div "method: 'PATCH' , const editIssue = function ( input, number ) { // Header for …" at bounding box center [1324, 292] width 489 height 741
click at [1218, 120] on div "method: 'PATCH' , const editIssue = function ( input, number ) { // Header for …" at bounding box center [1324, 292] width 489 height 741
click at [1212, 153] on div "method: 'PATCH' , const editIssue = function ( input, number ) { // Header for …" at bounding box center [1324, 292] width 489 height 741
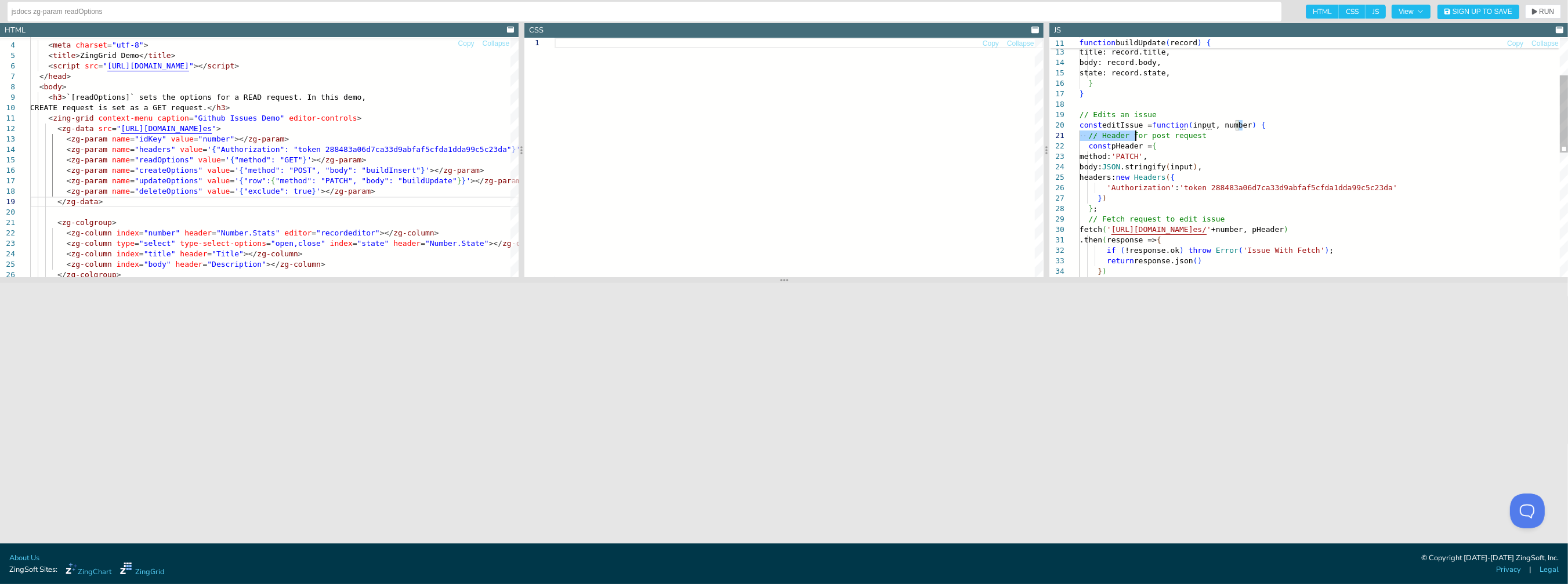
type textarea "function buildUpdate(record) { return { title: record.title, body: record.body,…"
drag, startPoint x: 1250, startPoint y: 125, endPoint x: 1077, endPoint y: 123, distance: 173.0
click at [1079, 123] on div "method: 'PATCH' , const editIssue = function ( input, number ) { // Header for …" at bounding box center [1324, 292] width 489 height 741
click at [270, 233] on div "< h3 > `[readOptions]` sets the options for a READ reques t. In this demo, CREA…" at bounding box center [274, 280] width 489 height 543
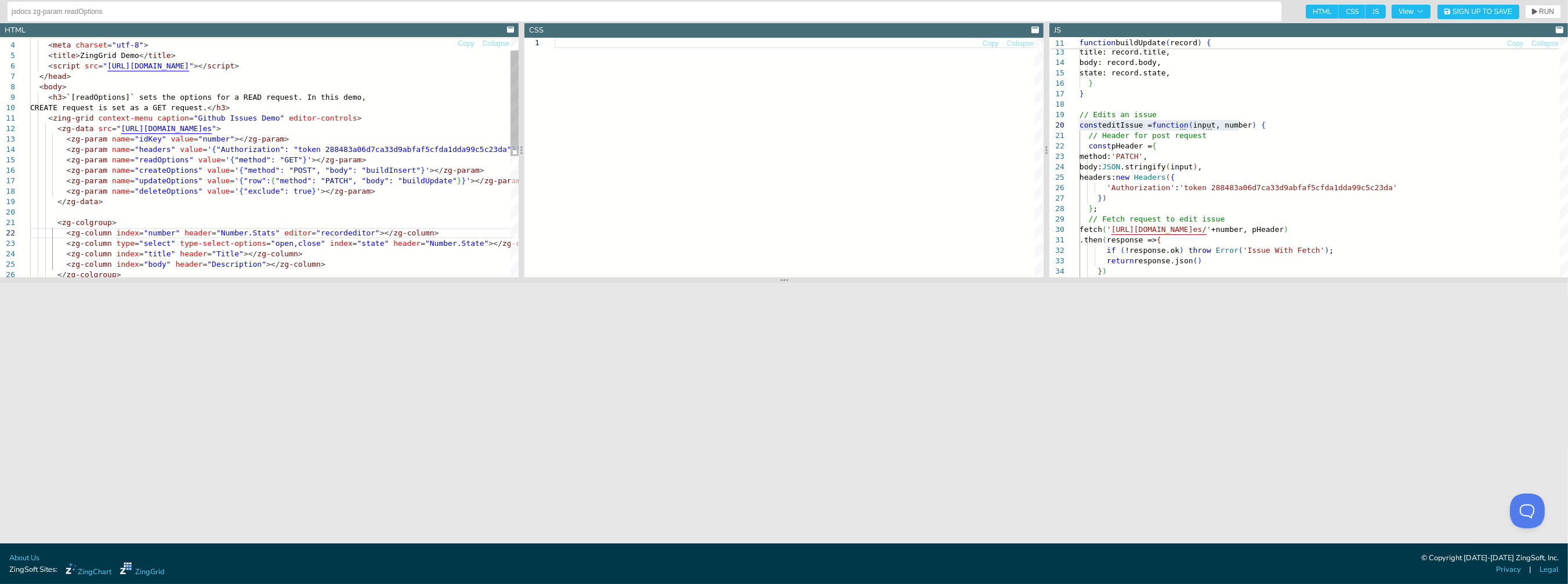
type textarea "<zing-grid context-menu caption="Github Issues Demo" editor-controls> <zg-data …"
click at [142, 161] on div "< zg-param name = "headers" value = ' { "Authorization": "token 288483a06d7ca33…" at bounding box center [274, 280] width 489 height 543
click at [1226, 215] on div "method: 'PATCH' , const editIssue = function ( input, number ) { // Header for …" at bounding box center [1324, 292] width 489 height 741
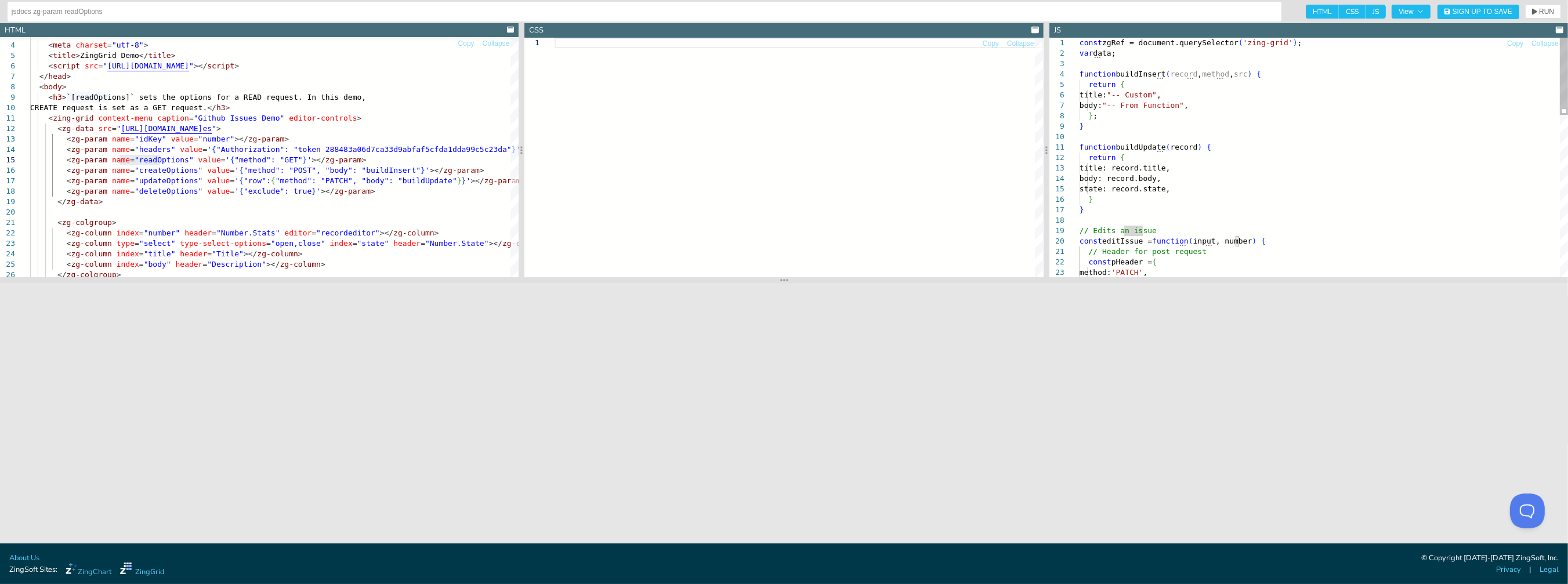
click at [1133, 148] on div "method: 'PATCH' , const editIssue = function ( input, number ) { // Header for …" at bounding box center [1324, 408] width 489 height 741
type textarea "const zgRef = document.querySelector('zing-grid'); var data; function buildInse…"
click at [1201, 129] on div "method: 'PATCH' , const editIssue = function ( input, number ) { // Header for …" at bounding box center [1324, 408] width 489 height 741
click at [1124, 71] on div "method: 'PATCH' , const editIssue = function ( input, number ) { // Header for …" at bounding box center [1324, 408] width 489 height 741
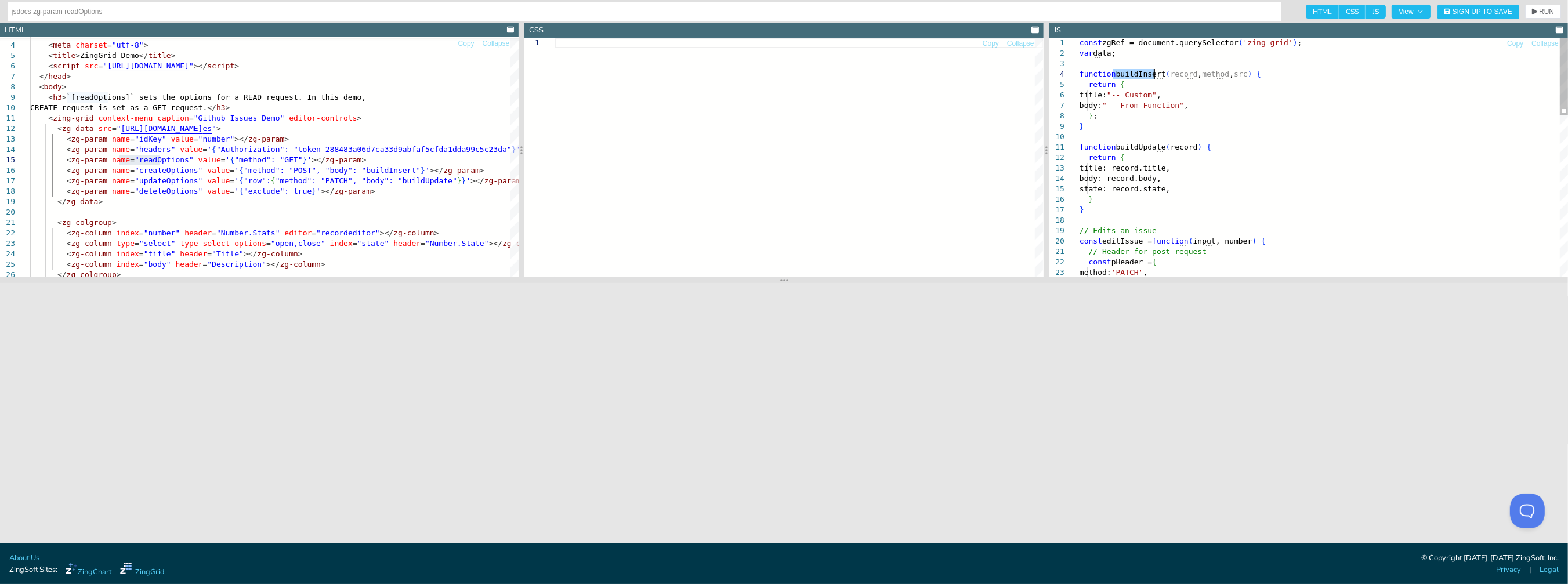
click at [1124, 71] on div "method: 'PATCH' , const editIssue = function ( input, number ) { // Header for …" at bounding box center [1324, 408] width 489 height 741
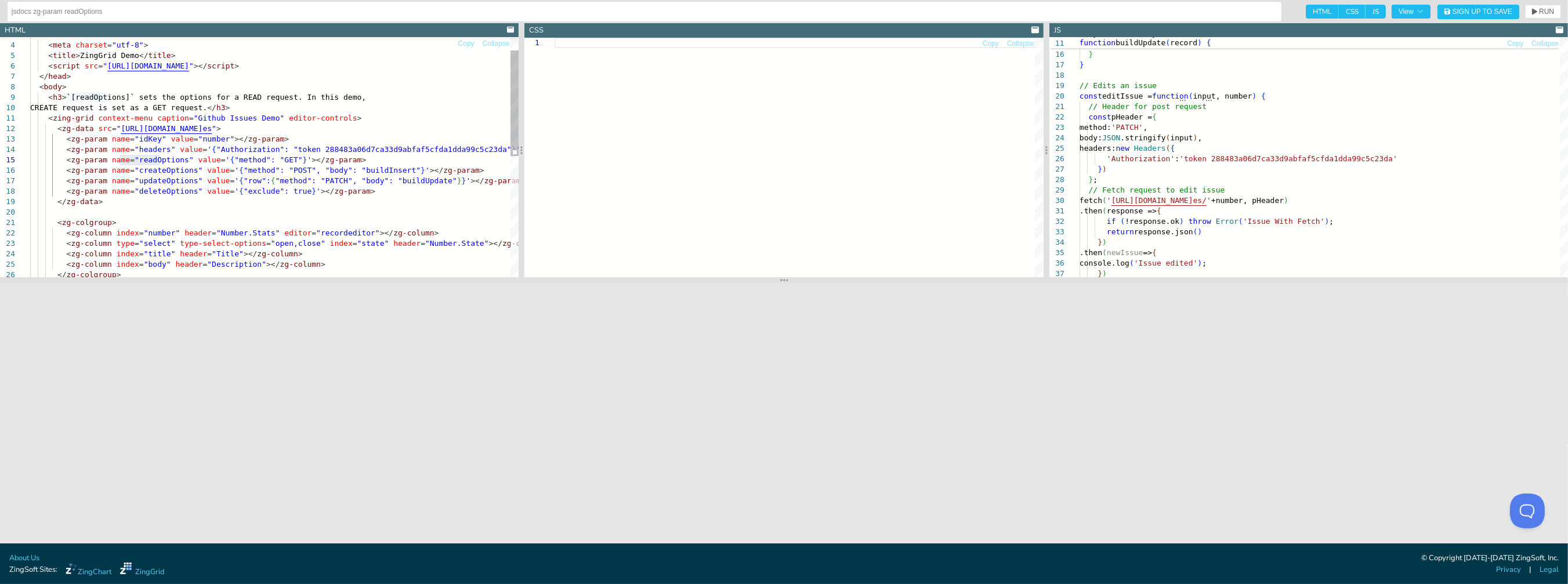
type textarea "<zg-param name="headers" value='{"Authorization": "token 288483a06d7ca33d9abfaf…"
click at [272, 204] on div "< zg-param name = "headers" value = ' { "Authorization": "token 288483a06d7ca33…" at bounding box center [274, 280] width 489 height 543
click at [467, 44] on span "Copy" at bounding box center [467, 44] width 16 height 7
type textarea "<!DOCTYPE html> <html> <head> <meta charset="utf-8"> <title>ZingGrid Demo</titl…"
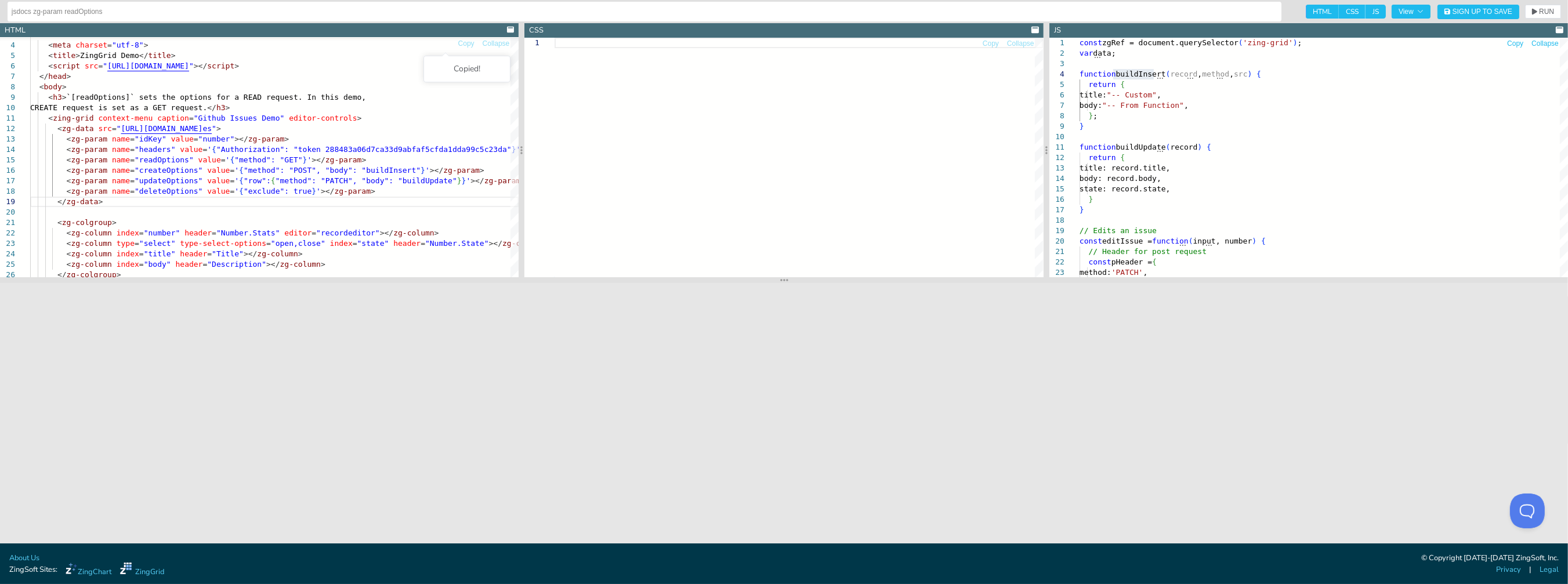
click at [1514, 44] on span "Copy" at bounding box center [1515, 44] width 16 height 7
type textarea "const zgRef = document.querySelector('zing-grid'); var data; function buildInse…"
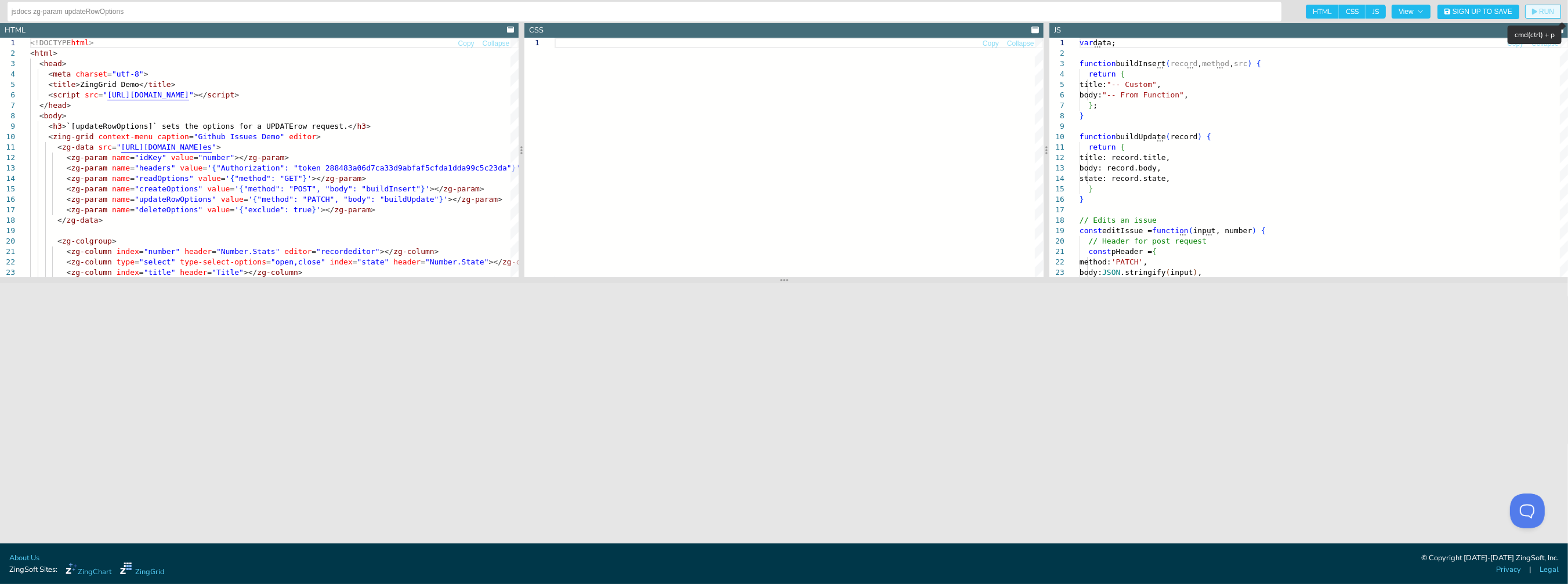
click at [1552, 5] on button "RUN" at bounding box center [1542, 11] width 36 height 14
